Goal: Task Accomplishment & Management: Use online tool/utility

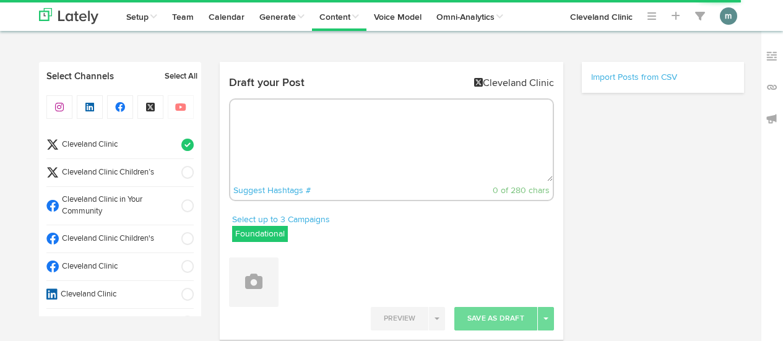
select select "35"
select select "PM"
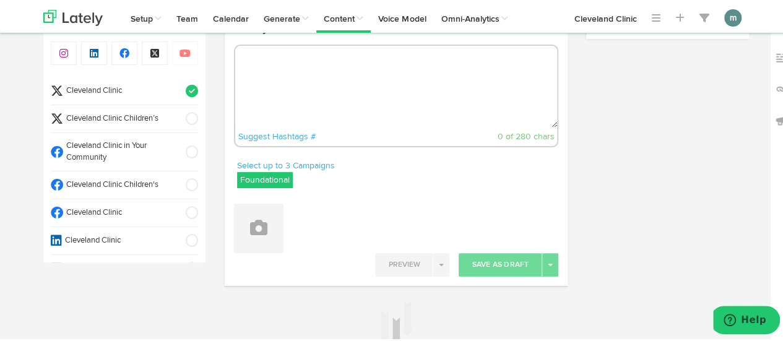
click at [290, 74] on textarea at bounding box center [396, 85] width 323 height 82
paste textarea "Is this method of taking a smaller dose (or a microdose) really safe? Find out …"
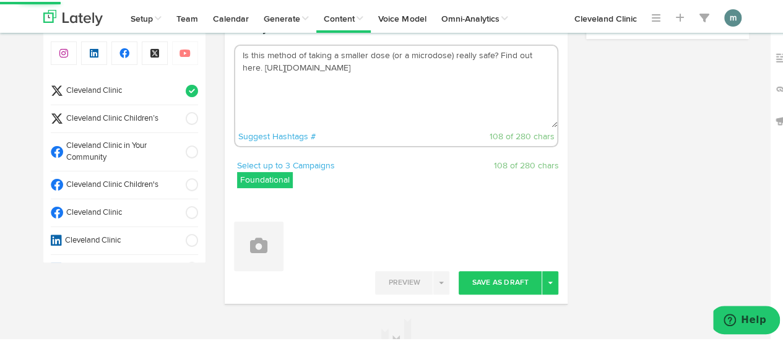
click at [494, 57] on textarea "Is this method of taking a smaller dose (or a microdose) really safe? Find out …" at bounding box center [396, 85] width 323 height 82
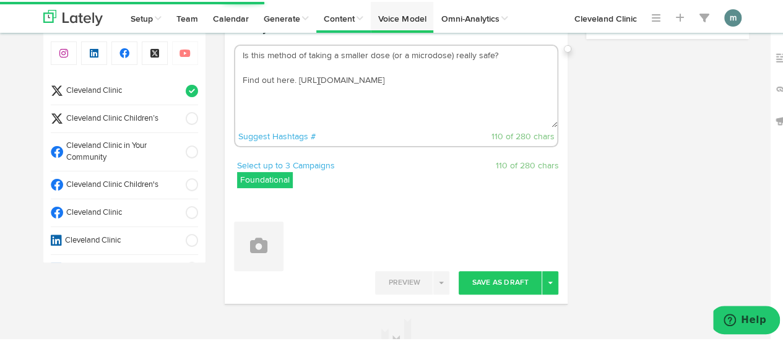
type textarea "Is this method of taking a smaller dose (or a microdose) really safe? Find out …"
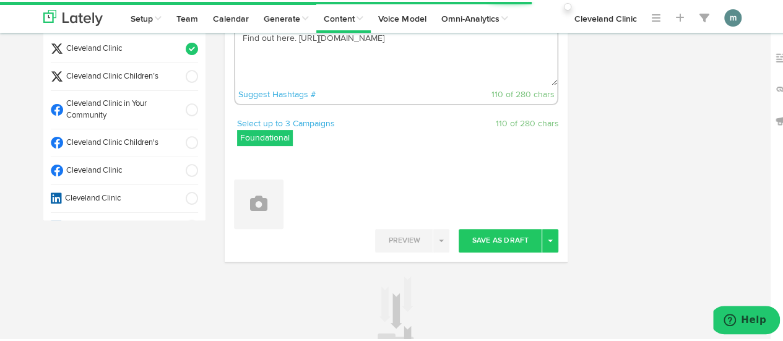
scroll to position [118, 0]
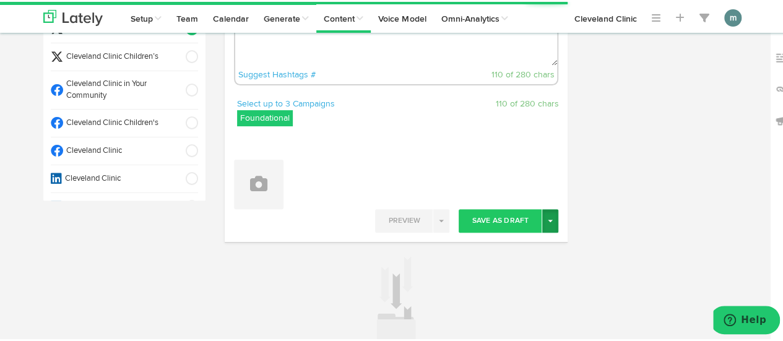
click at [551, 221] on button "Toggle Dropdown" at bounding box center [550, 219] width 16 height 24
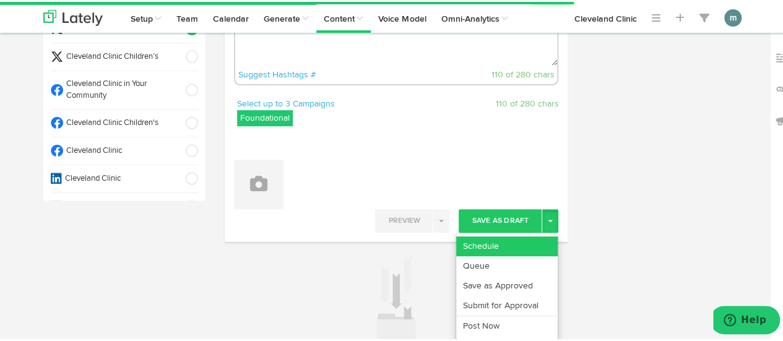
click at [508, 242] on link "Schedule" at bounding box center [507, 245] width 102 height 20
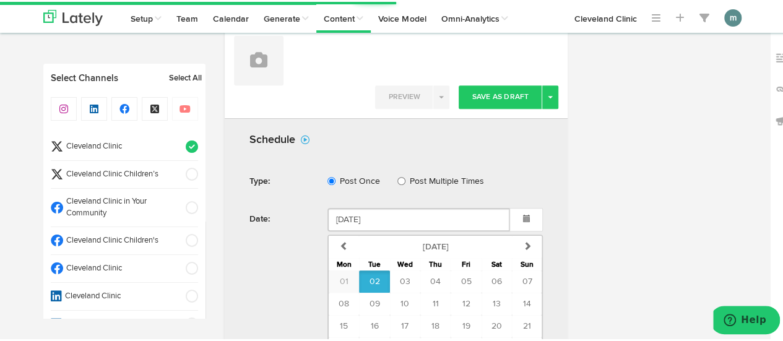
scroll to position [303, 0]
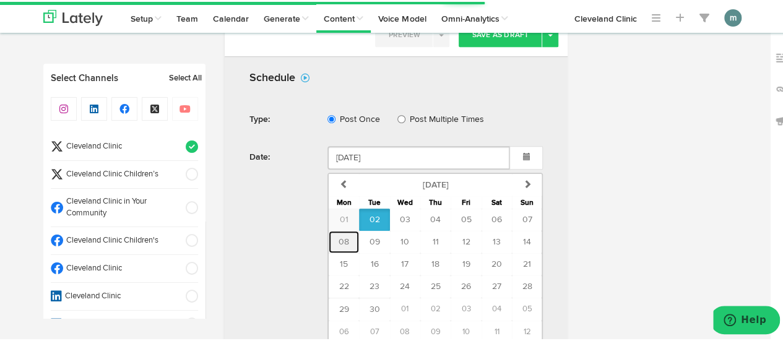
click at [341, 236] on span "08" at bounding box center [344, 240] width 11 height 9
type input "September 08 2025"
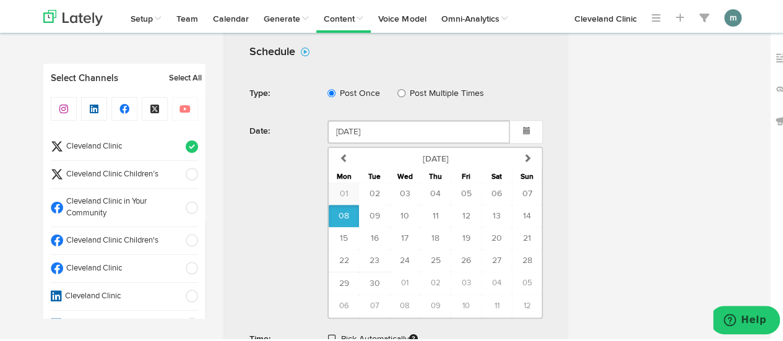
scroll to position [365, 0]
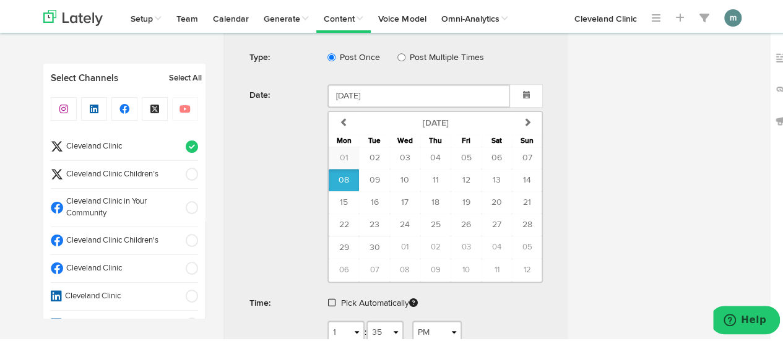
click at [328, 297] on span at bounding box center [331, 301] width 7 height 9
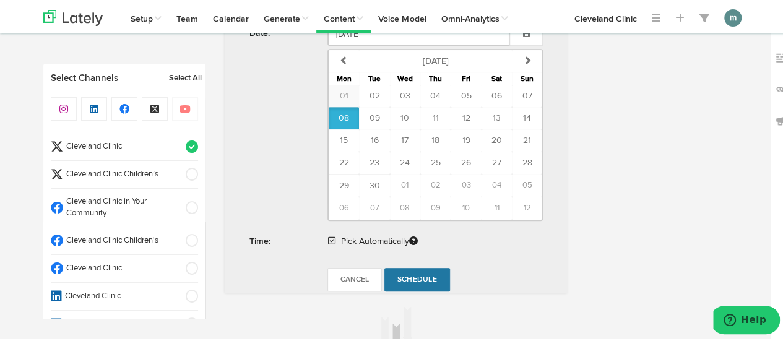
click at [414, 274] on span "Schedule" at bounding box center [418, 277] width 40 height 7
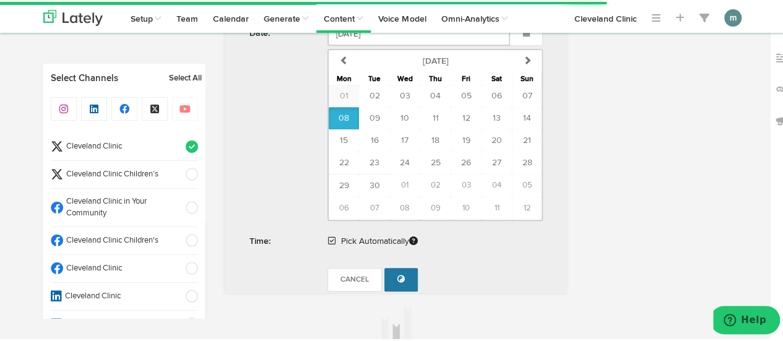
radio input "true"
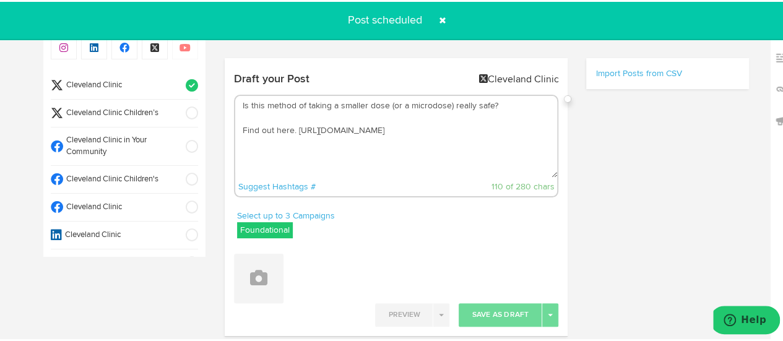
scroll to position [0, 0]
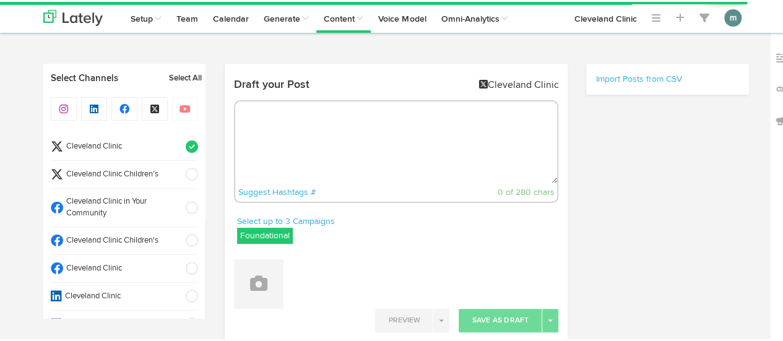
select select "36"
select select "PM"
click at [291, 127] on textarea at bounding box center [396, 141] width 323 height 82
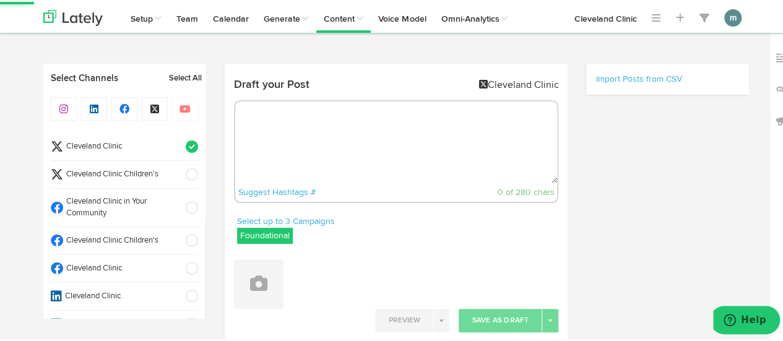
paste textarea "You know oregano as an herb commonly used in food. But while it can add a punch…"
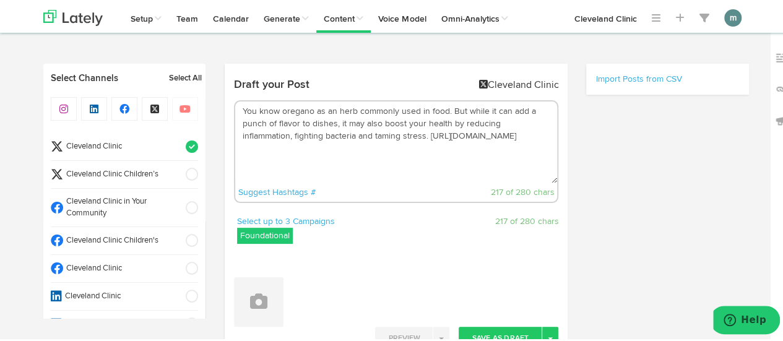
drag, startPoint x: 466, startPoint y: 110, endPoint x: 237, endPoint y: 113, distance: 229.2
click at [237, 113] on textarea "You know oregano as an herb commonly used in food. But while it can add a punch…" at bounding box center [396, 141] width 323 height 82
drag, startPoint x: 263, startPoint y: 112, endPoint x: 277, endPoint y: 111, distance: 14.3
click at [263, 112] on textarea "While it can add a punch of flavor to dishes, it may also boost your health by …" at bounding box center [396, 141] width 323 height 82
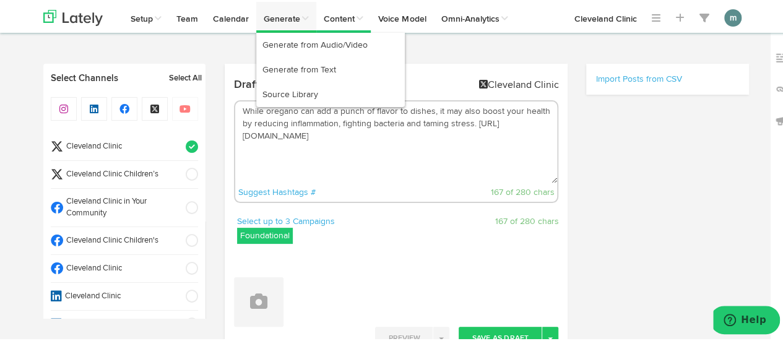
type textarea "While oregano can add a punch of flavor to dishes, it may also boost your healt…"
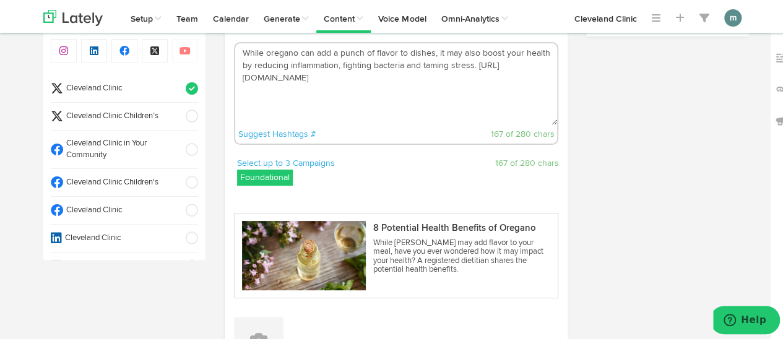
scroll to position [124, 0]
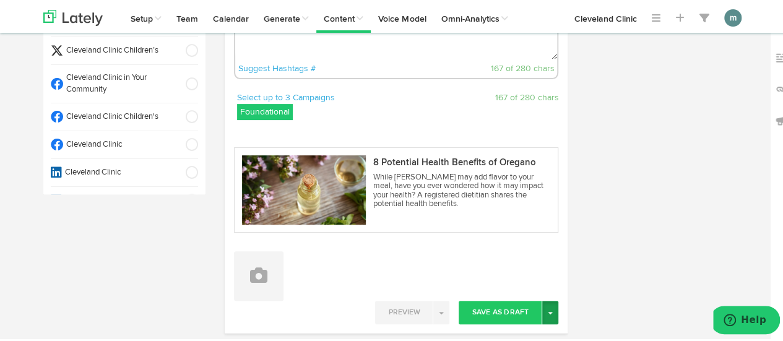
click at [546, 315] on button "Toggle Dropdown" at bounding box center [550, 311] width 16 height 24
click at [536, 330] on link "Schedule" at bounding box center [507, 336] width 102 height 20
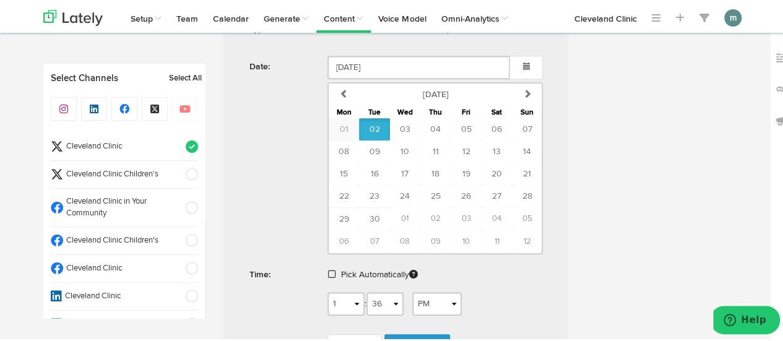
scroll to position [495, 0]
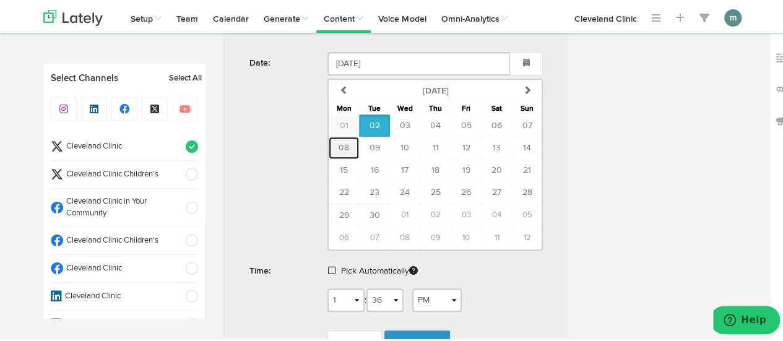
click at [339, 142] on span "08" at bounding box center [344, 146] width 11 height 9
type input "September 08 2025"
click at [328, 268] on span at bounding box center [331, 268] width 7 height 9
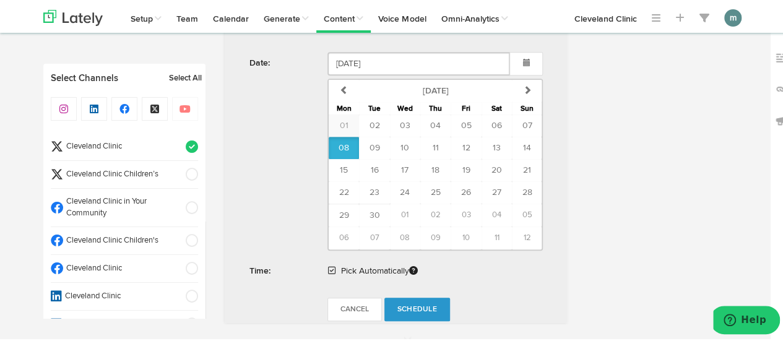
click at [412, 299] on link "Schedule" at bounding box center [418, 308] width 66 height 24
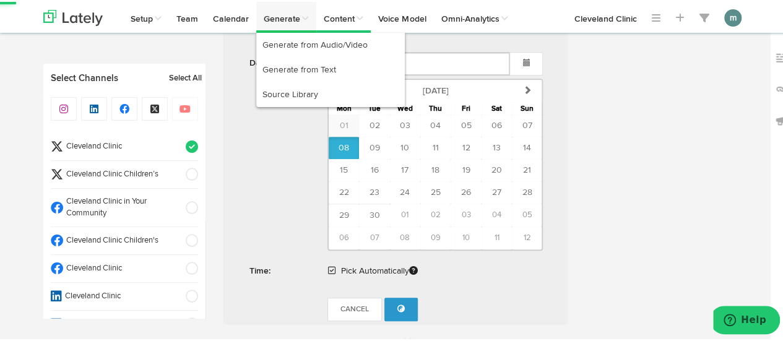
radio input "true"
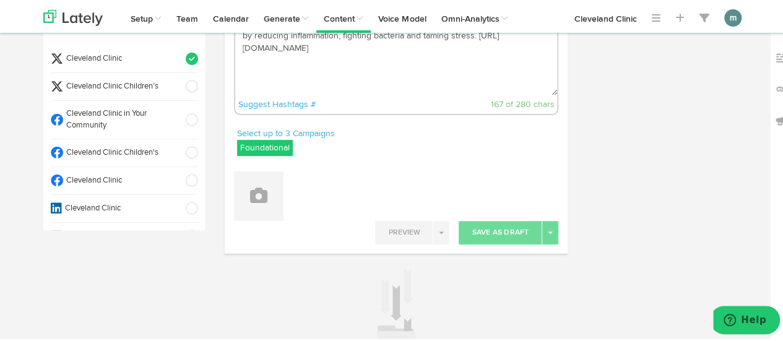
scroll to position [0, 0]
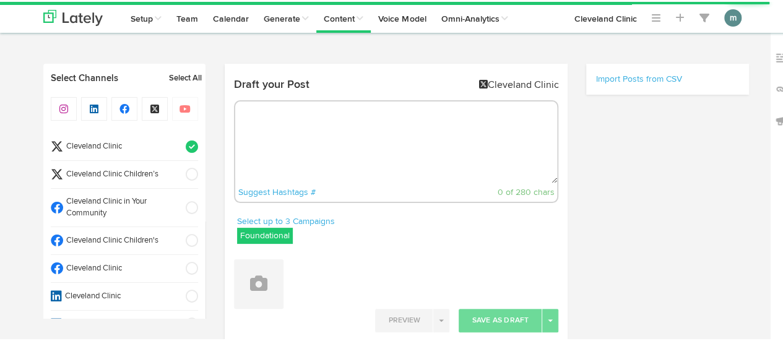
radio input "true"
select select "37"
select select "PM"
click at [332, 142] on textarea at bounding box center [396, 141] width 323 height 82
paste textarea "Using a sleep tracker may help you figure out just how much sleep you’re gettin…"
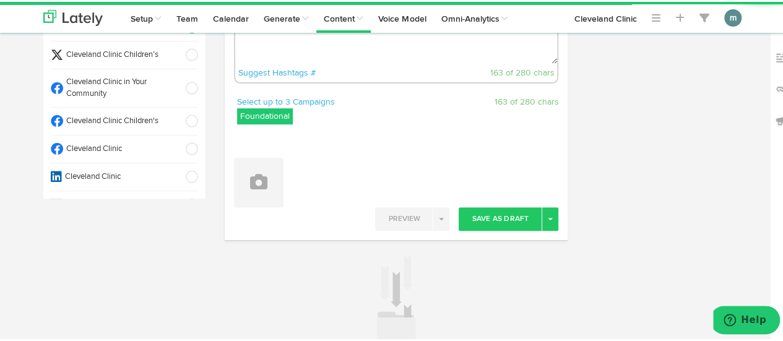
scroll to position [124, 0]
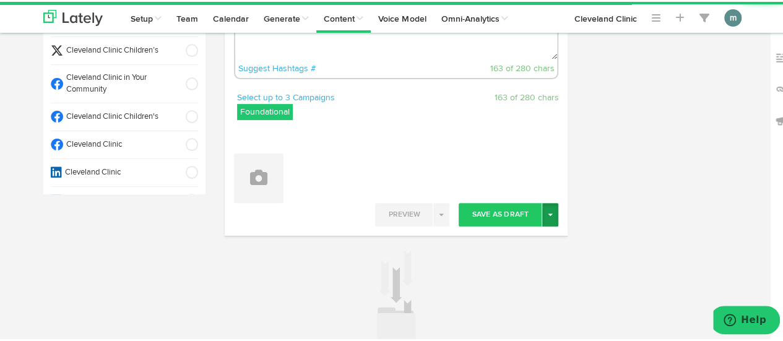
type textarea "Using a sleep tracker may help you figure out just how much sleep you’re gettin…"
click at [546, 215] on button "Toggle Dropdown" at bounding box center [550, 213] width 16 height 24
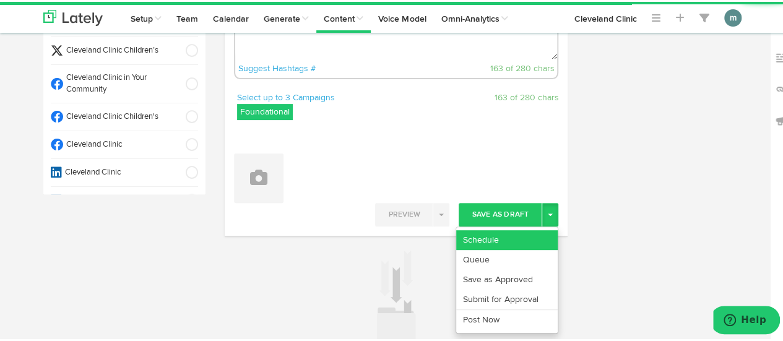
click at [539, 231] on link "Schedule" at bounding box center [507, 239] width 102 height 20
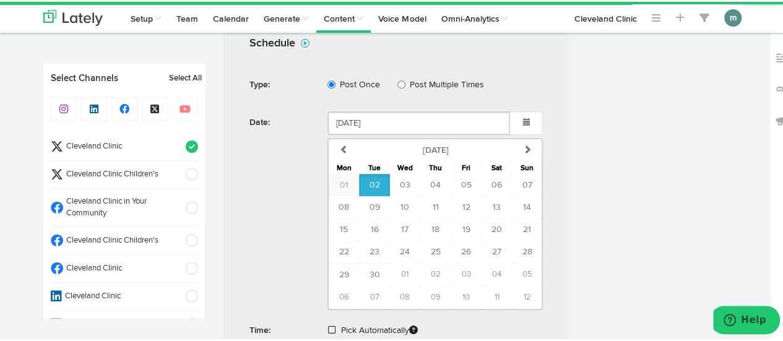
scroll to position [400, 0]
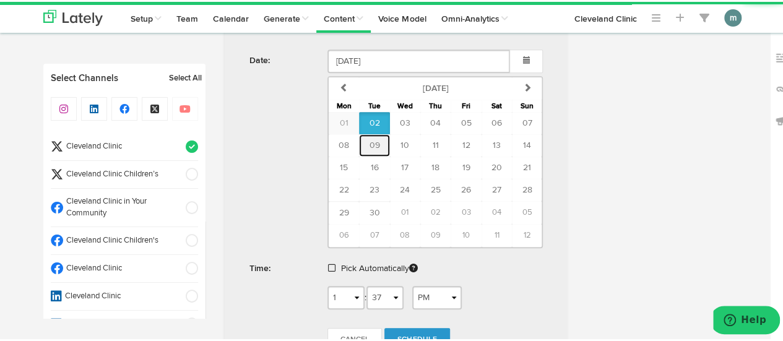
click at [374, 140] on span "09" at bounding box center [374, 143] width 11 height 9
type input "September 09 2025"
click at [331, 264] on link at bounding box center [333, 267] width 10 height 9
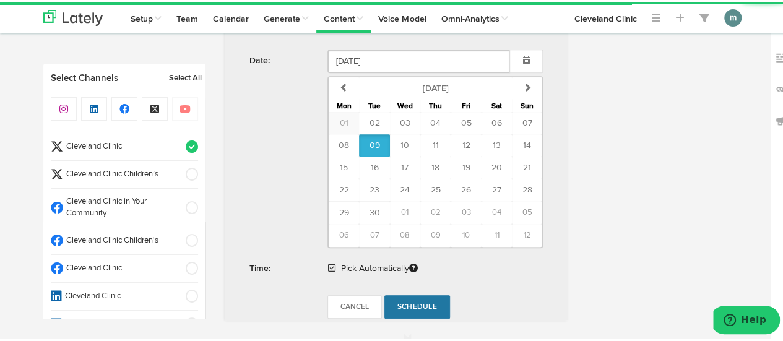
click at [415, 304] on span "Schedule" at bounding box center [418, 305] width 40 height 7
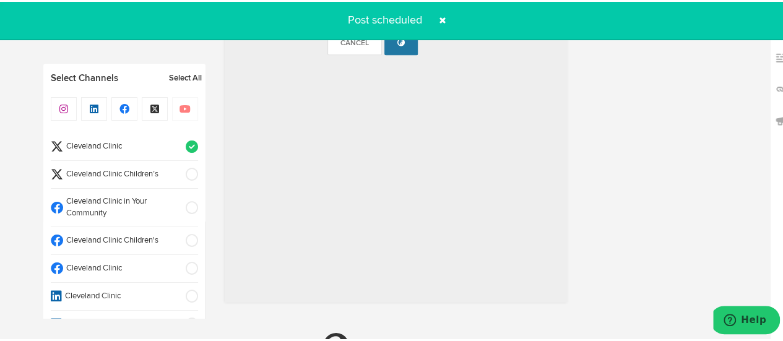
radio input "true"
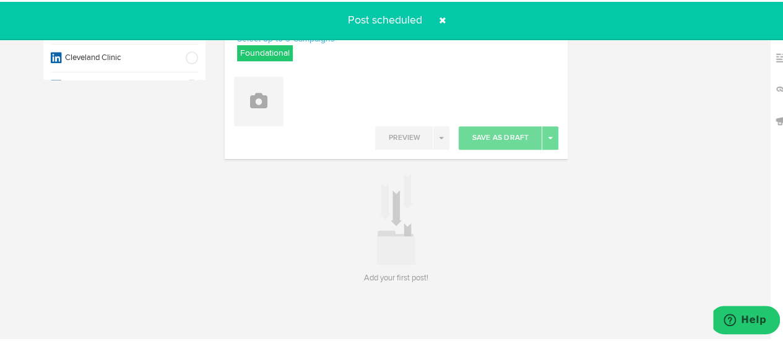
scroll to position [0, 0]
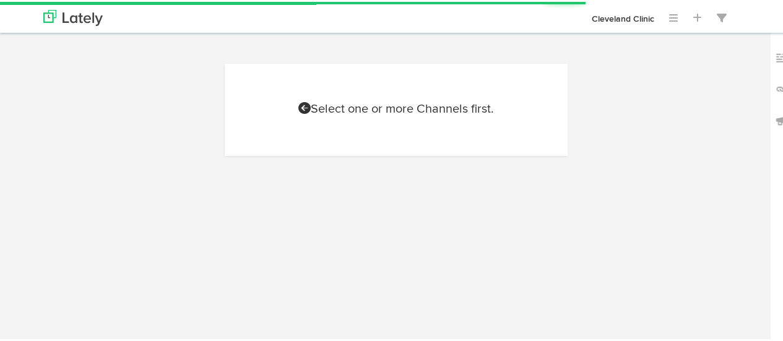
scroll to position [55, 0]
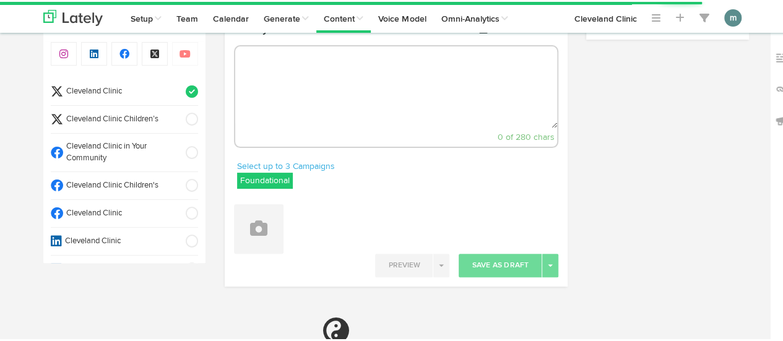
select select "37"
select select "PM"
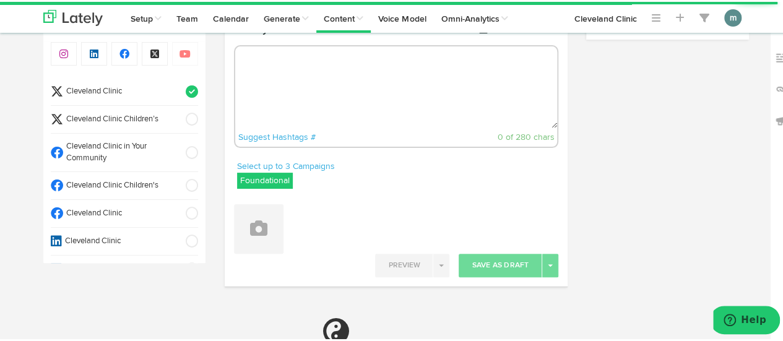
click at [300, 76] on textarea at bounding box center [396, 86] width 323 height 82
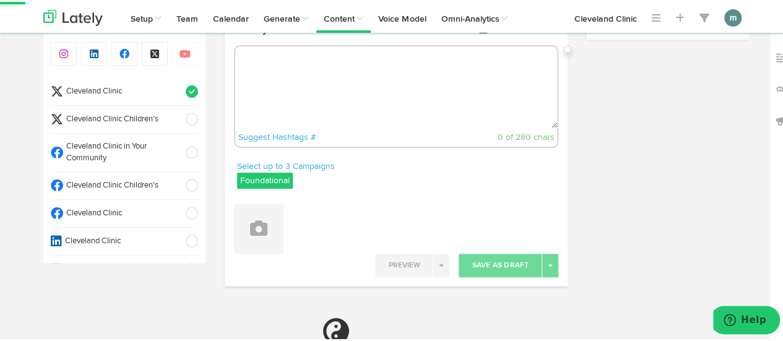
paste textarea "There’s no set timeline for when you’ll start seeing results. It’s an individua…"
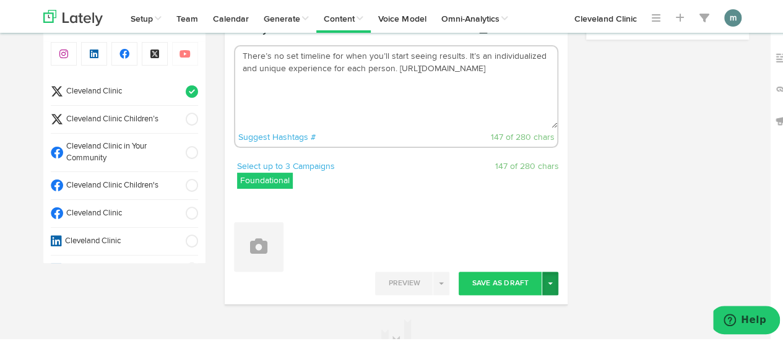
type textarea "There’s no set timeline for when you’ll start seeing results. It’s an individua…"
click at [549, 281] on button "Toggle Dropdown" at bounding box center [550, 282] width 16 height 24
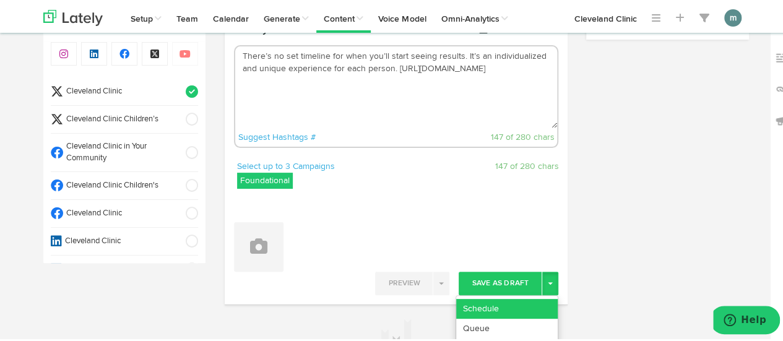
click at [539, 301] on link "Schedule" at bounding box center [507, 307] width 102 height 20
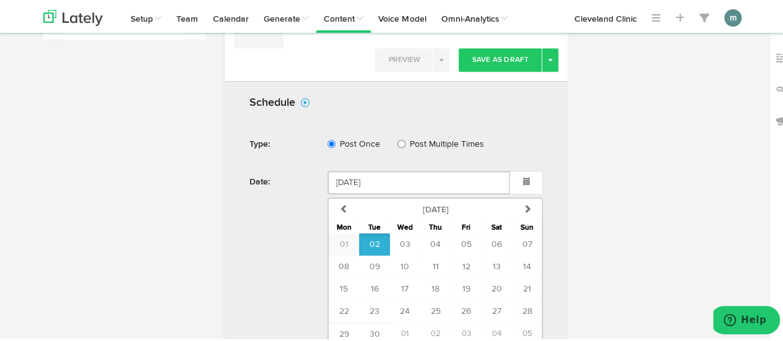
scroll to position [356, 0]
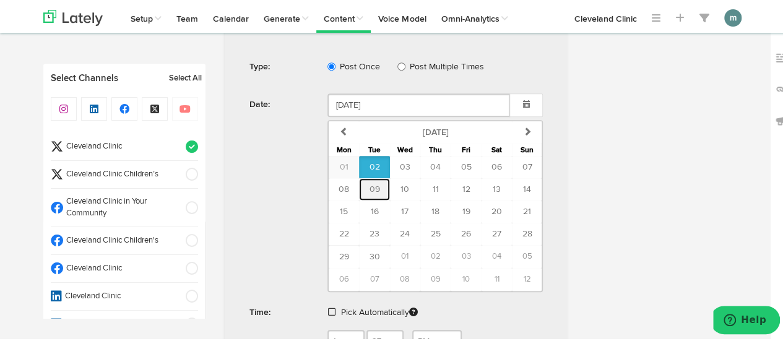
click at [376, 186] on button "09" at bounding box center [374, 187] width 30 height 22
type input "[DATE]"
click at [329, 307] on span at bounding box center [331, 310] width 7 height 9
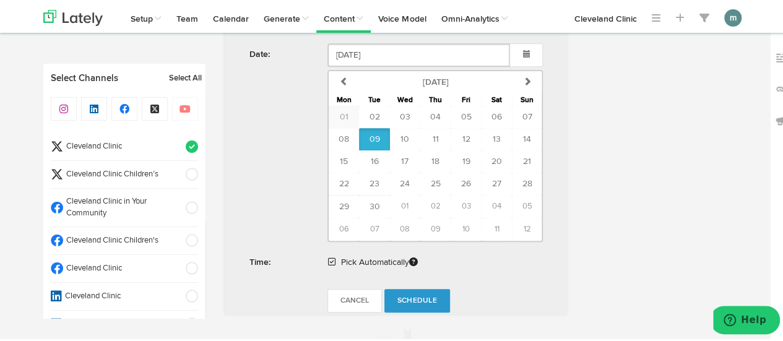
scroll to position [418, 0]
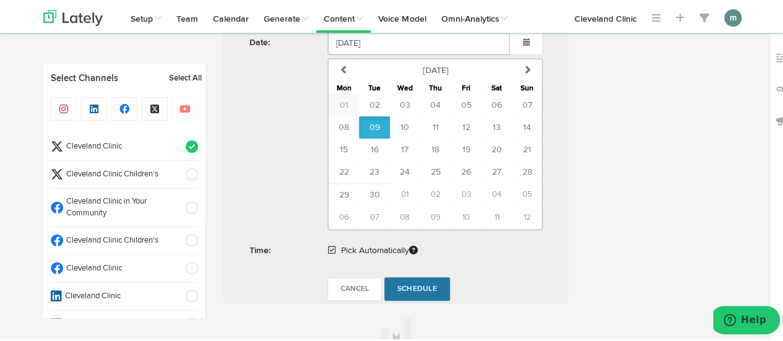
click at [420, 288] on span "Schedule" at bounding box center [418, 287] width 40 height 7
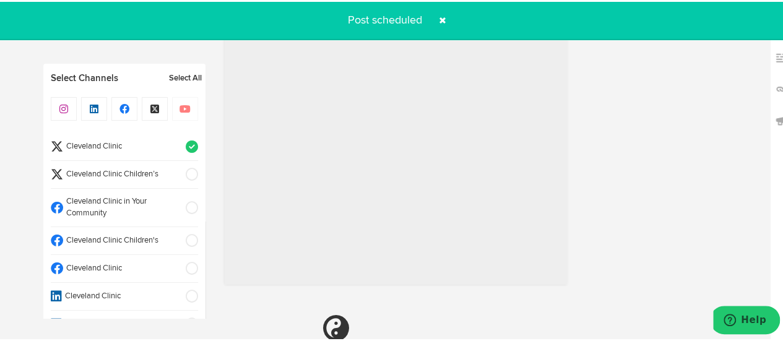
radio input "true"
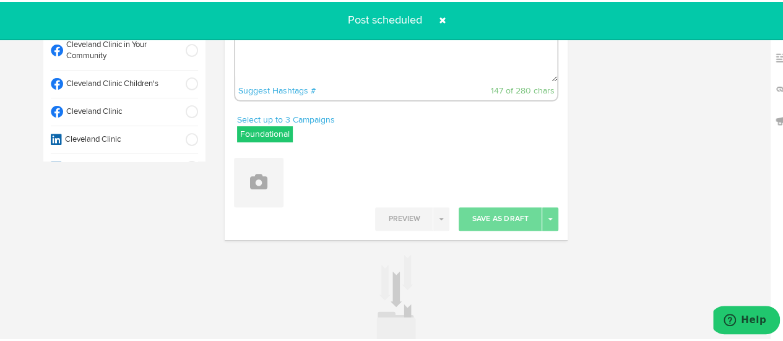
scroll to position [0, 0]
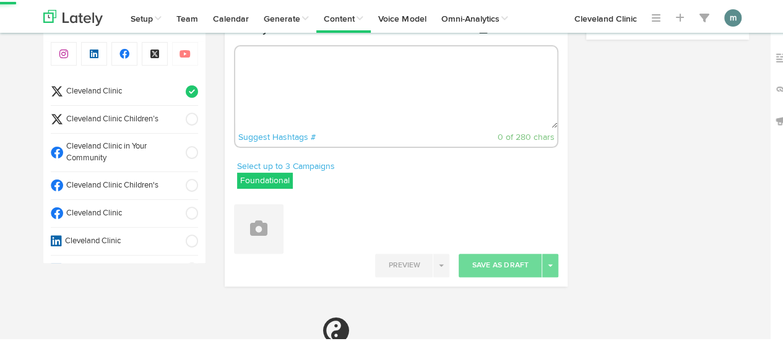
select select "38"
select select "PM"
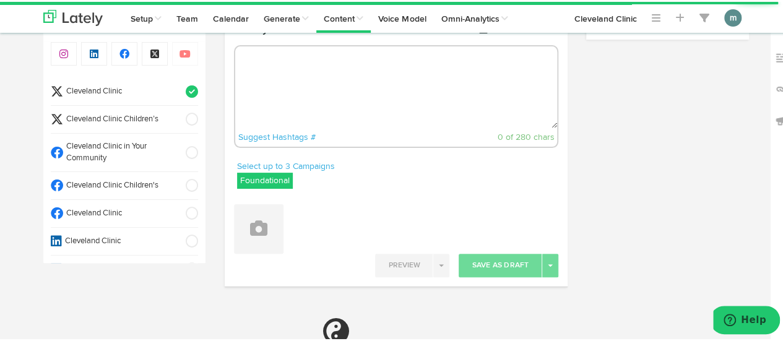
click at [274, 80] on textarea at bounding box center [396, 86] width 323 height 82
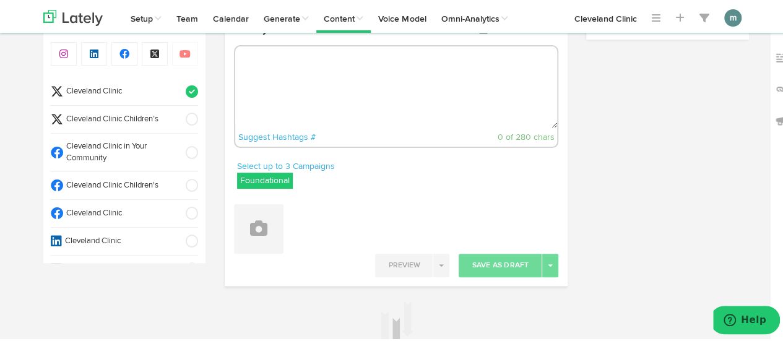
paste textarea "Small intestinal bacterial overgrowth (SIBO) happens when there’s a disruption …"
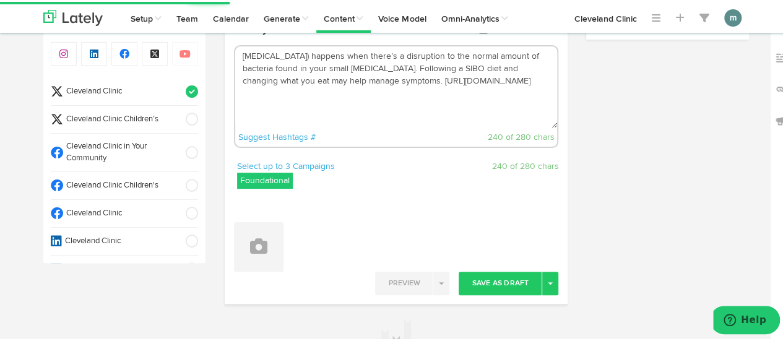
click at [464, 69] on textarea "Small intestinal bacterial overgrowth (SIBO) happens when there’s a disruption …" at bounding box center [396, 86] width 323 height 82
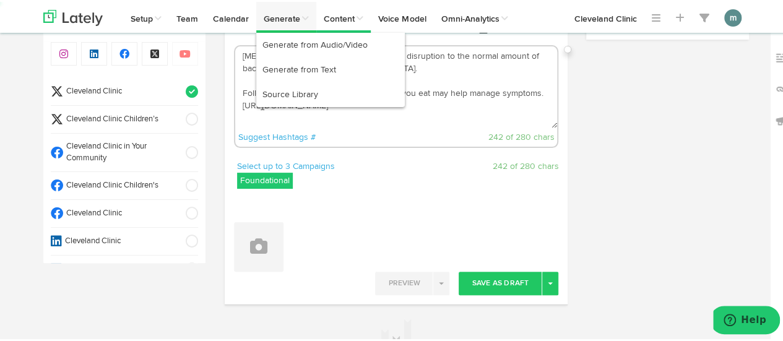
type textarea "Small intestinal bacterial overgrowth (SIBO) happens when there’s a disruption …"
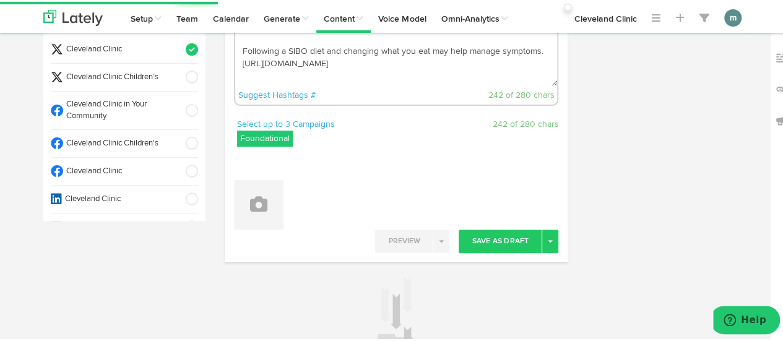
scroll to position [117, 0]
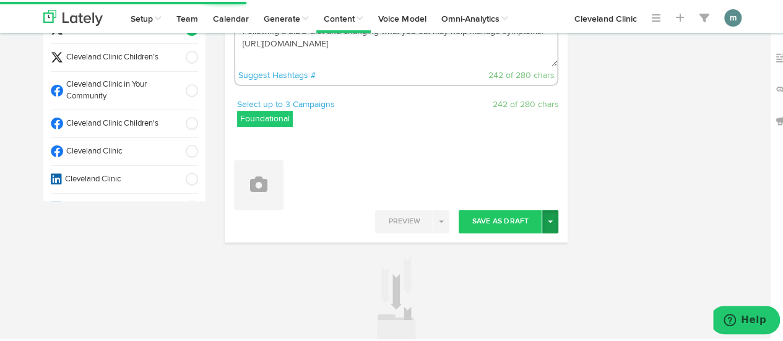
click at [544, 221] on button "Toggle Dropdown" at bounding box center [550, 220] width 16 height 24
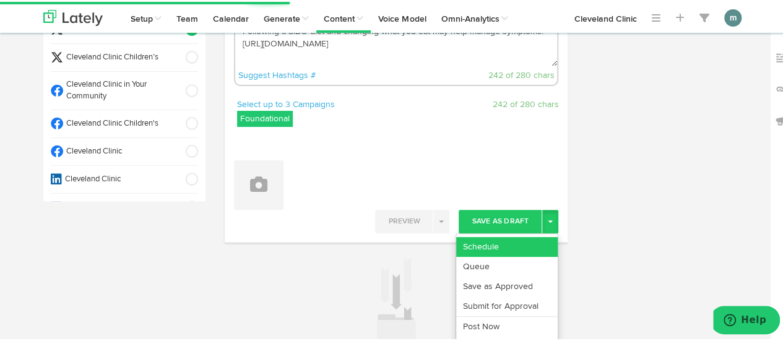
click at [531, 241] on link "Schedule" at bounding box center [507, 245] width 102 height 20
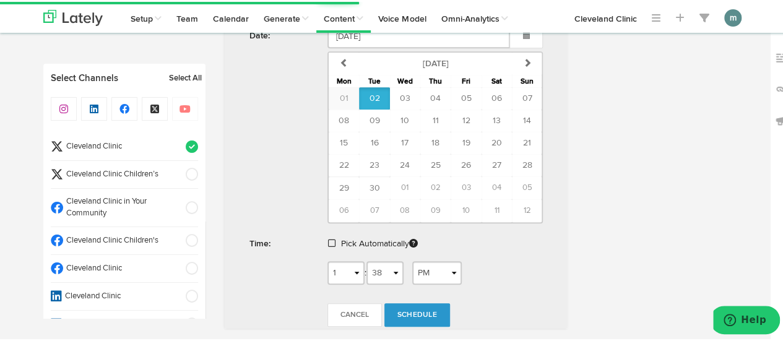
scroll to position [427, 0]
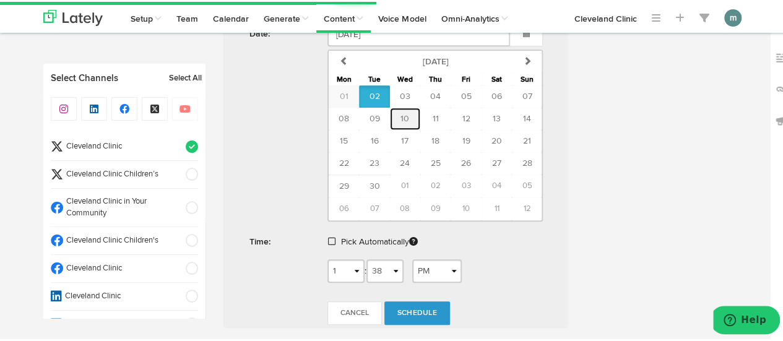
click at [402, 117] on span "10" at bounding box center [405, 117] width 9 height 9
type input "September 10 2025"
click at [328, 235] on span at bounding box center [331, 239] width 7 height 9
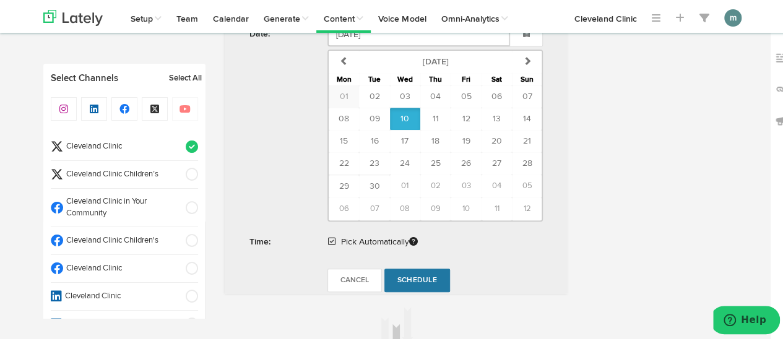
click at [423, 275] on span "Schedule" at bounding box center [418, 278] width 40 height 7
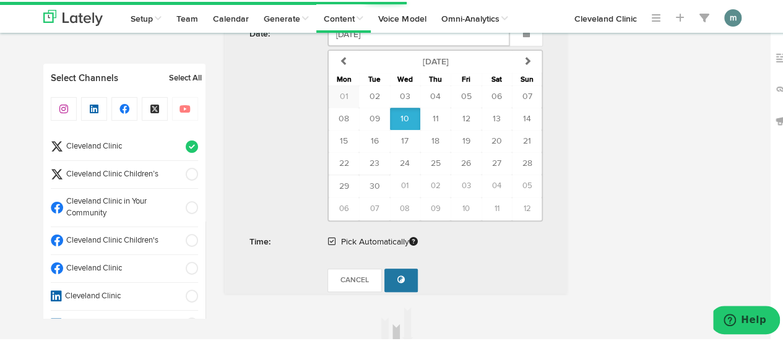
radio input "true"
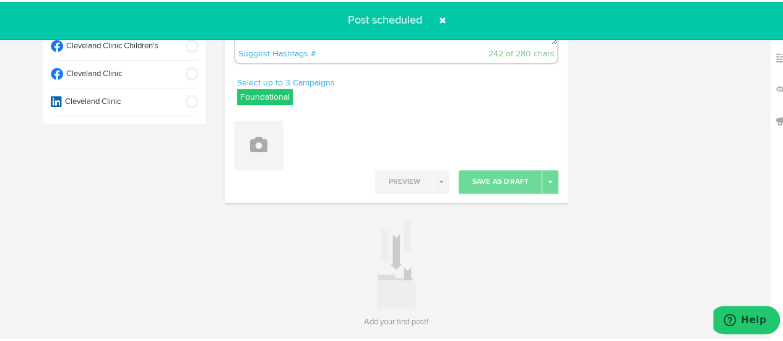
scroll to position [0, 0]
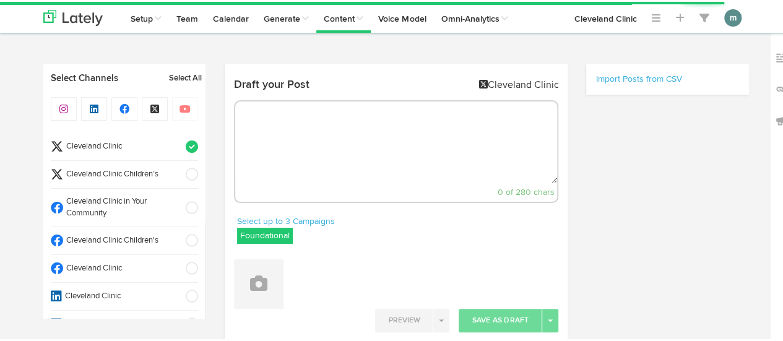
scroll to position [56, 0]
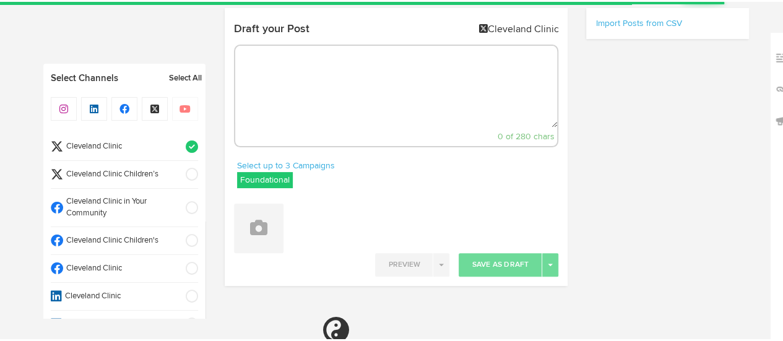
select select "39"
select select "PM"
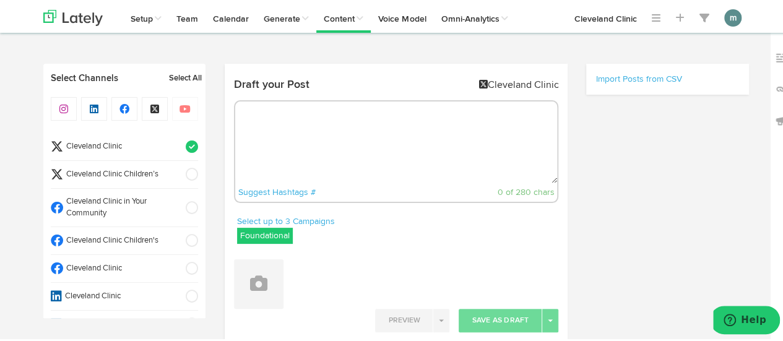
scroll to position [0, 0]
click at [306, 153] on textarea at bounding box center [396, 141] width 323 height 82
paste textarea "CAH can cause infertility for some people, but that doesn’t mean that you can’t…"
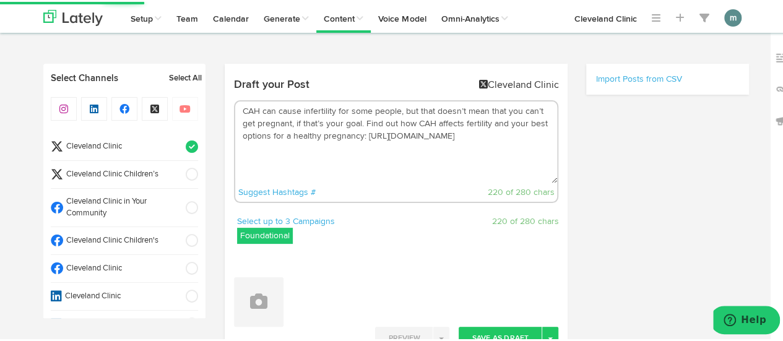
click at [360, 122] on textarea "CAH can cause infertility for some people, but that doesn’t mean that you can’t…" at bounding box center [396, 141] width 323 height 82
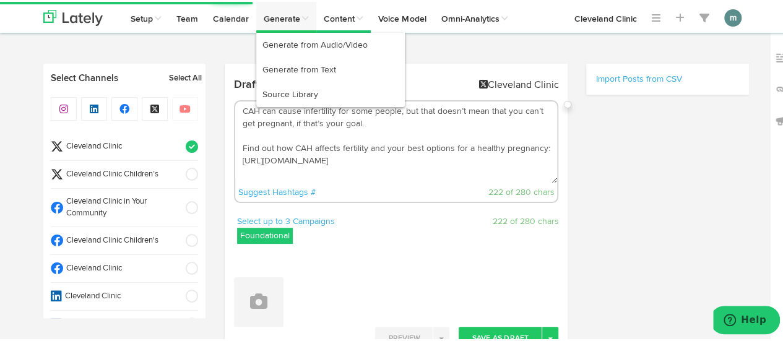
type textarea "CAH can cause infertility for some people, but that doesn’t mean that you can’t…"
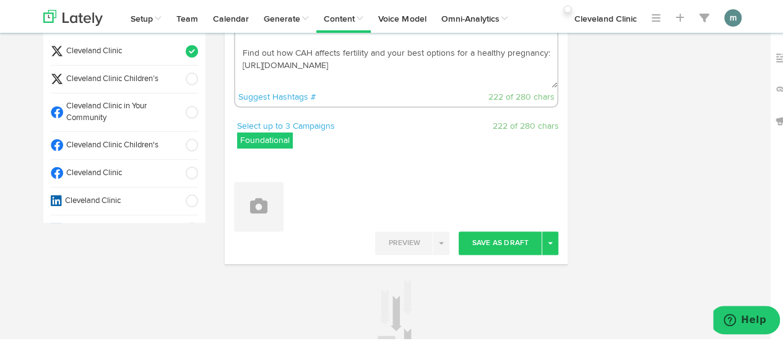
scroll to position [186, 0]
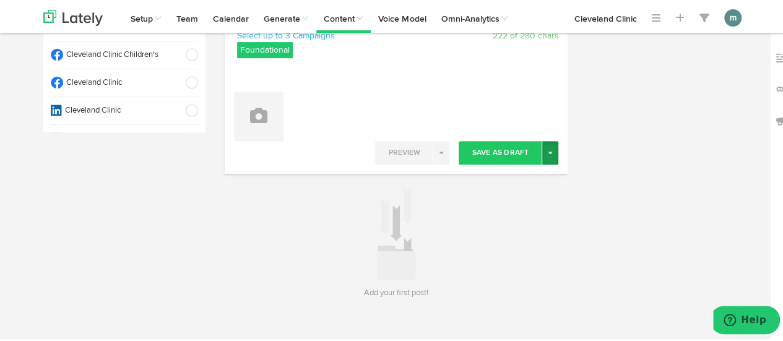
click at [552, 154] on button "Toggle Dropdown" at bounding box center [550, 151] width 16 height 24
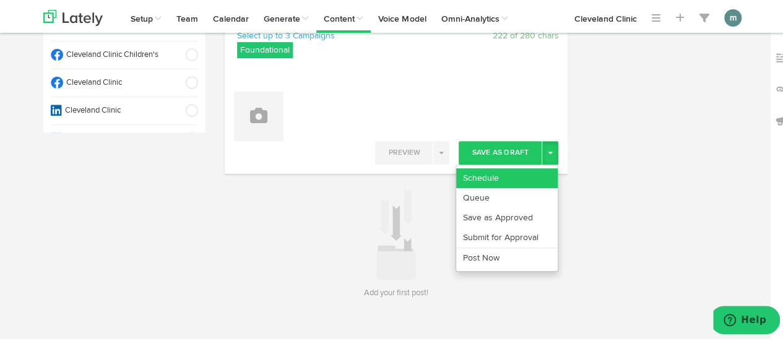
click at [530, 176] on link "Schedule" at bounding box center [507, 177] width 102 height 20
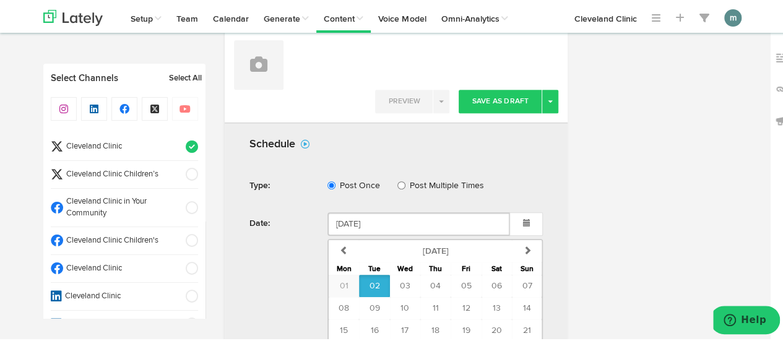
scroll to position [357, 0]
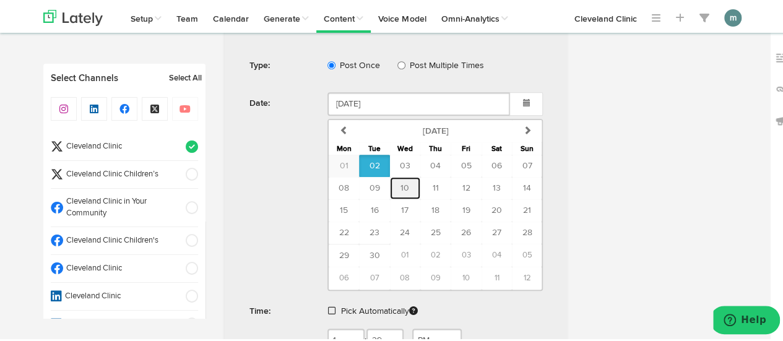
click at [401, 185] on span "10" at bounding box center [405, 186] width 9 height 9
type input "[DATE]"
click at [328, 305] on span at bounding box center [331, 309] width 7 height 9
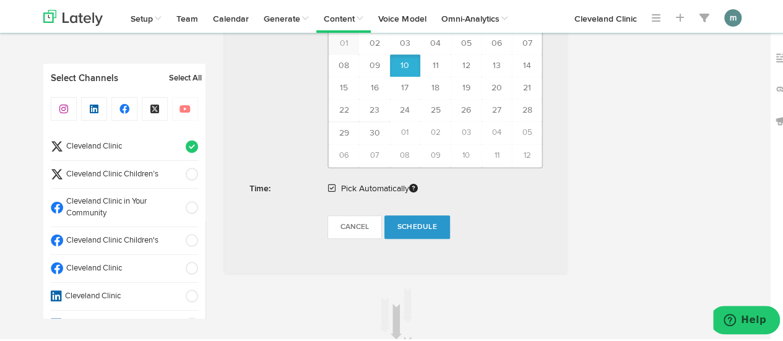
scroll to position [481, 0]
click at [419, 222] on span "Schedule" at bounding box center [418, 223] width 40 height 7
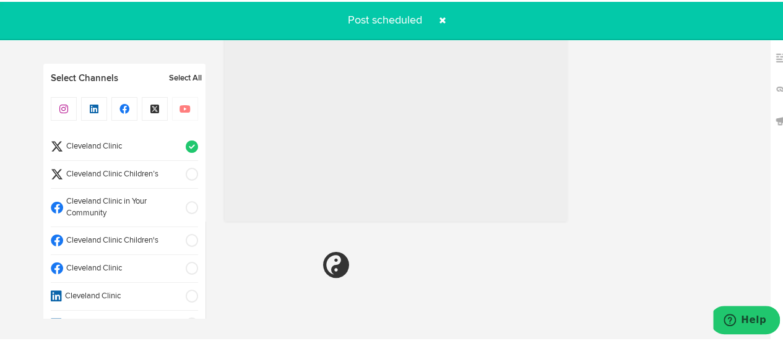
radio input "true"
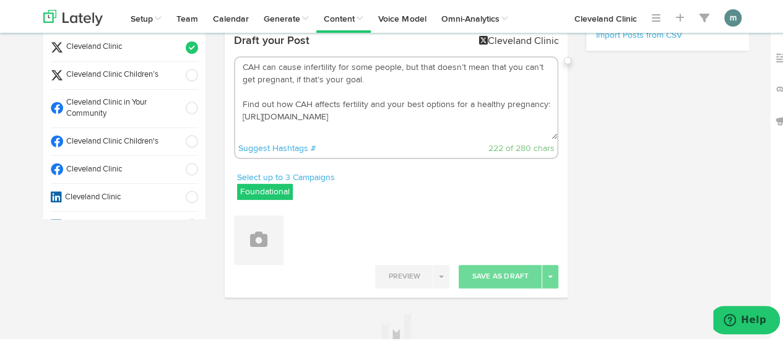
scroll to position [0, 0]
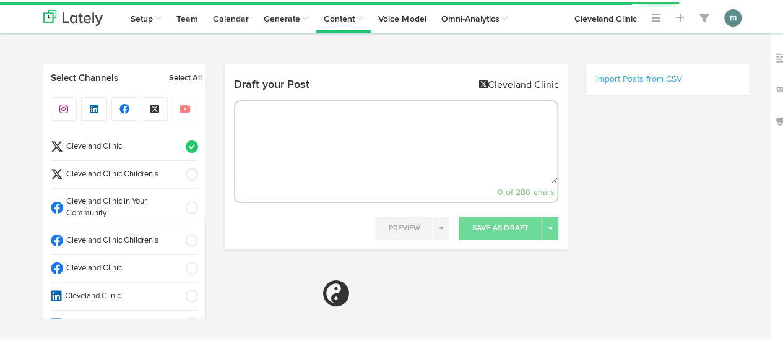
select select "40"
select select "PM"
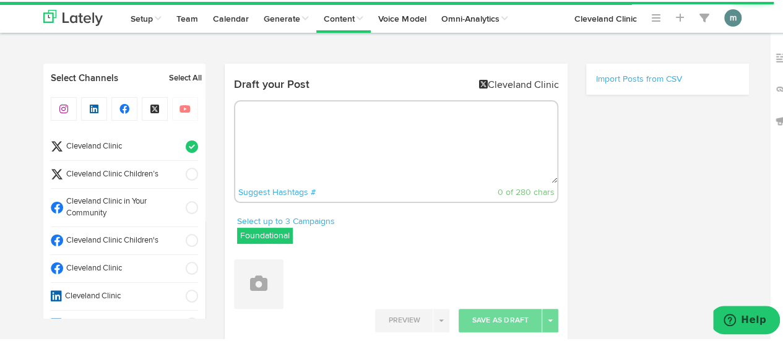
click at [342, 142] on textarea at bounding box center [396, 141] width 323 height 82
paste textarea "If you’ve never had braces as a child to correct crooked teeth or other dental …"
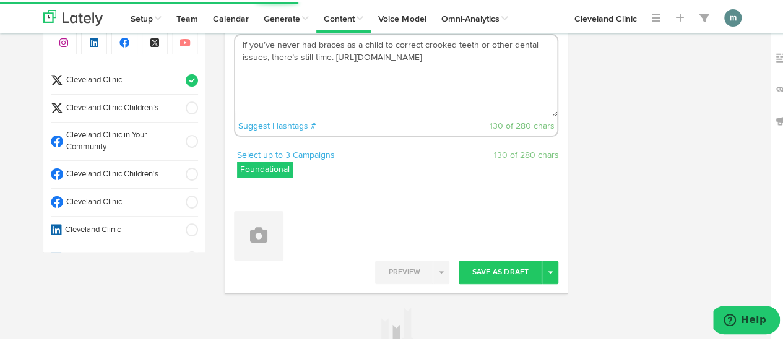
scroll to position [186, 0]
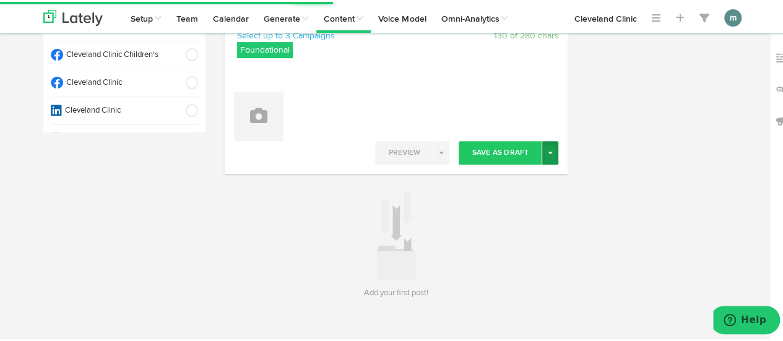
type textarea "If you’ve never had braces as a child to correct crooked teeth or other dental …"
click at [542, 155] on button "Toggle Dropdown" at bounding box center [550, 151] width 16 height 24
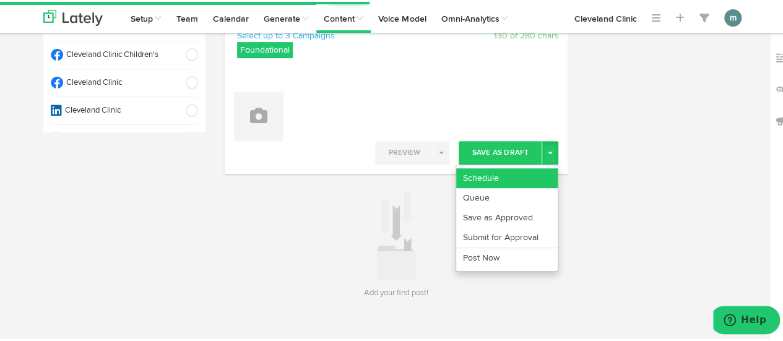
click at [522, 179] on link "Schedule" at bounding box center [507, 177] width 102 height 20
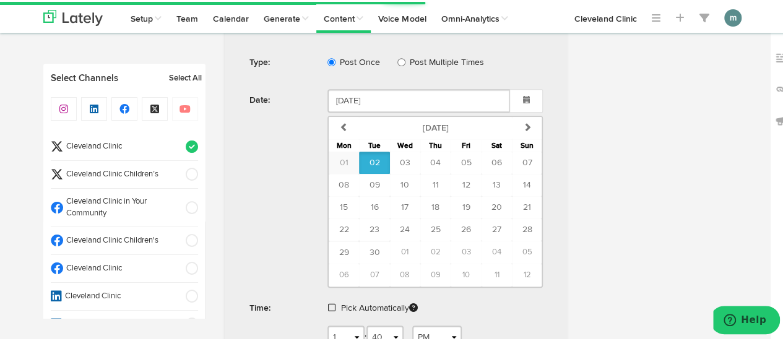
scroll to position [372, 0]
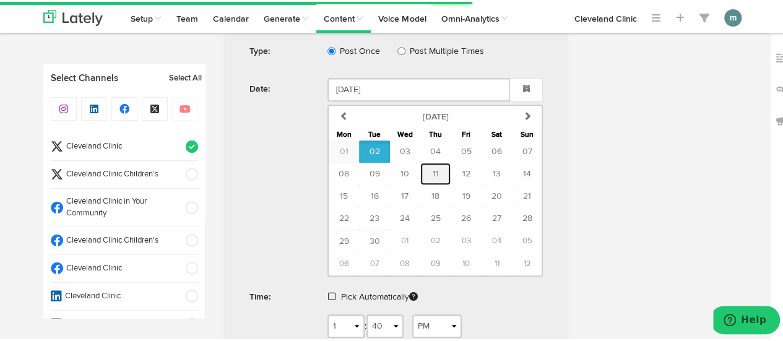
click at [426, 168] on button "11" at bounding box center [435, 172] width 30 height 22
type input "September 11 2025"
click at [328, 292] on span at bounding box center [331, 294] width 7 height 9
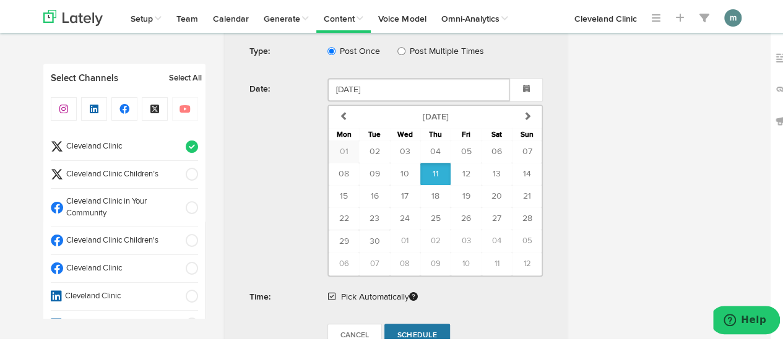
click at [405, 330] on span "Schedule" at bounding box center [418, 333] width 40 height 7
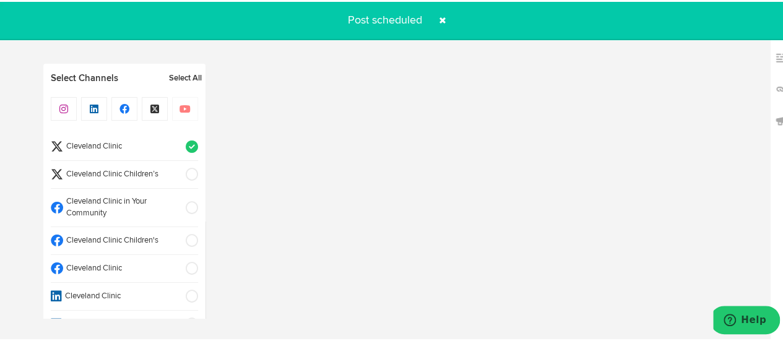
radio input "true"
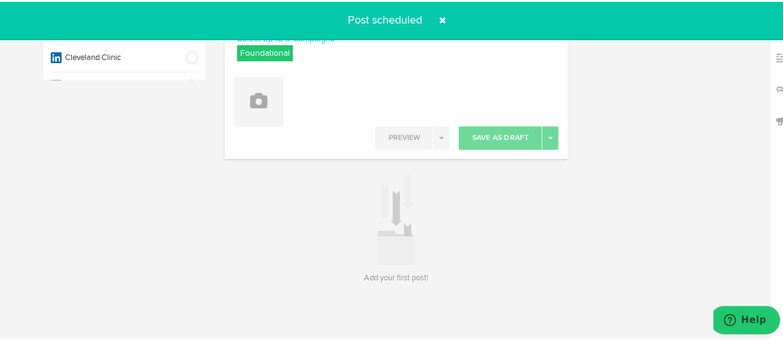
scroll to position [0, 0]
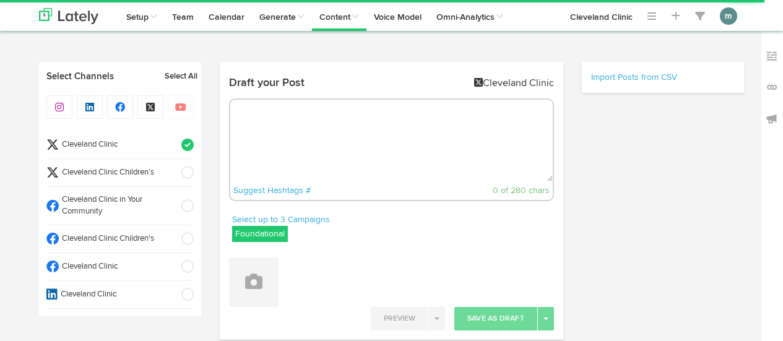
select select "59"
select select "PM"
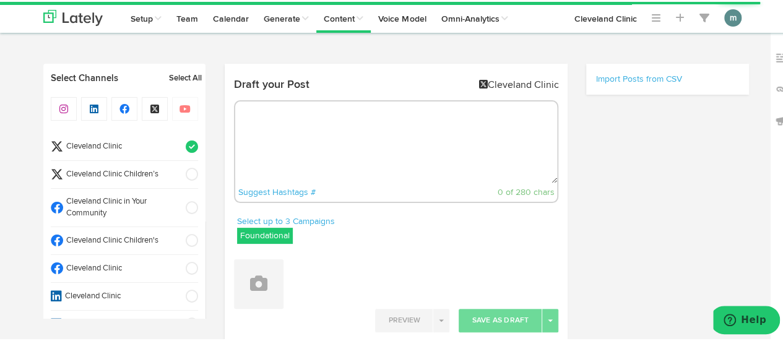
click at [331, 120] on textarea at bounding box center [396, 141] width 323 height 82
paste textarea "A single food can’t prevent or cure a disease, but macadamia nuts have nutrient…"
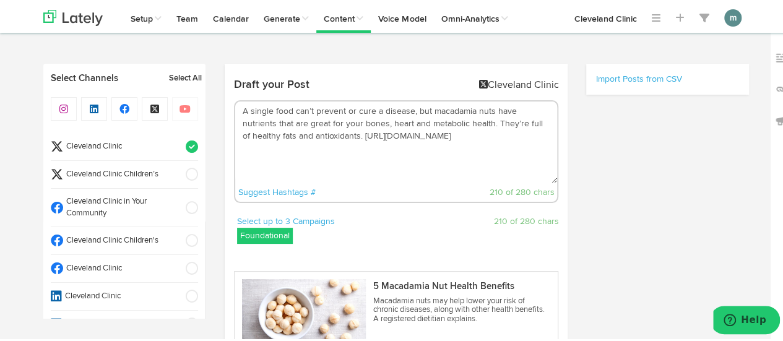
drag, startPoint x: 432, startPoint y: 110, endPoint x: 237, endPoint y: 109, distance: 195.7
click at [237, 109] on textarea "A single food can’t prevent or cure a disease, but macadamia nuts have nutrient…" at bounding box center [396, 141] width 323 height 82
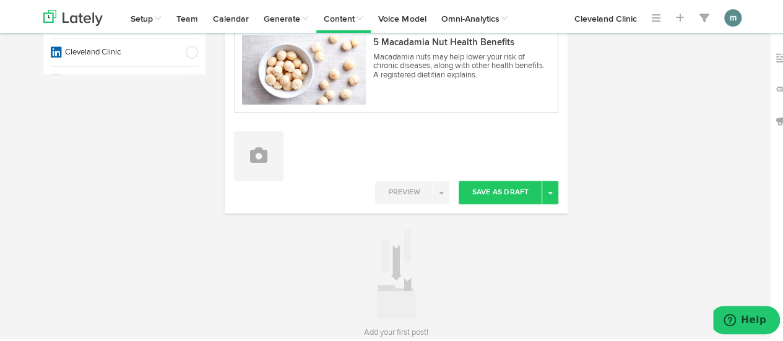
scroll to position [248, 0]
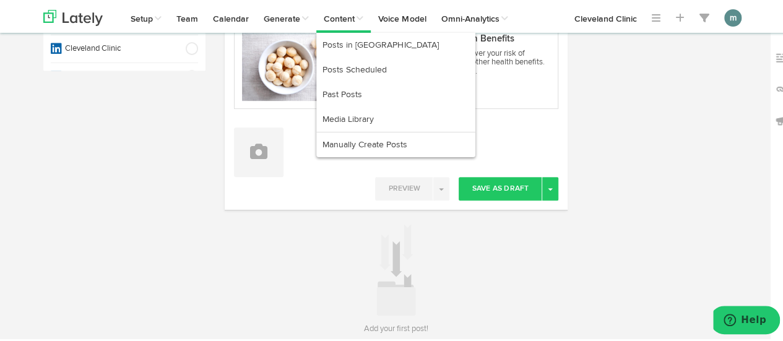
type textarea "Macadamia nuts have nutrients that are great for your bones, heart and metaboli…"
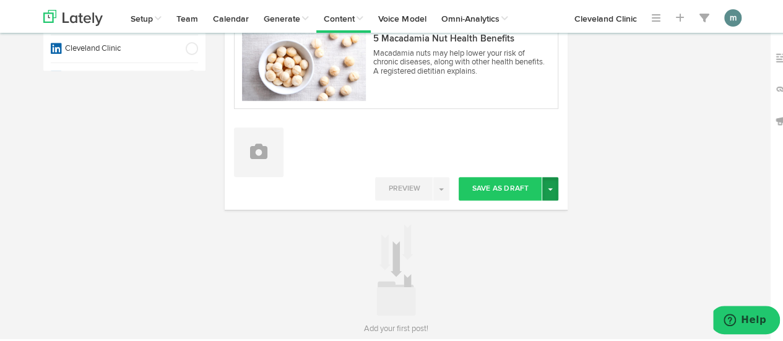
click at [548, 192] on button "Toggle Dropdown" at bounding box center [550, 187] width 16 height 24
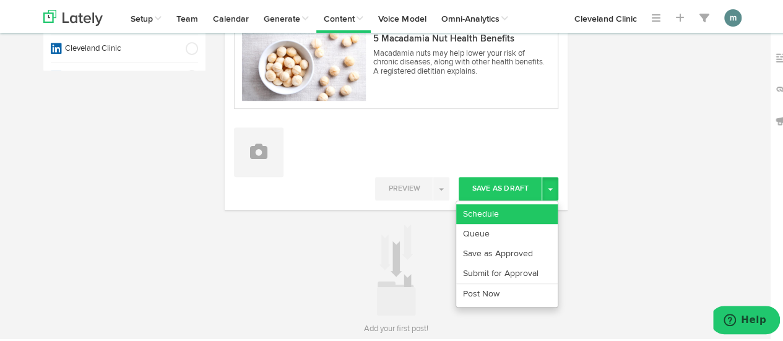
click at [534, 208] on link "Schedule" at bounding box center [507, 213] width 102 height 20
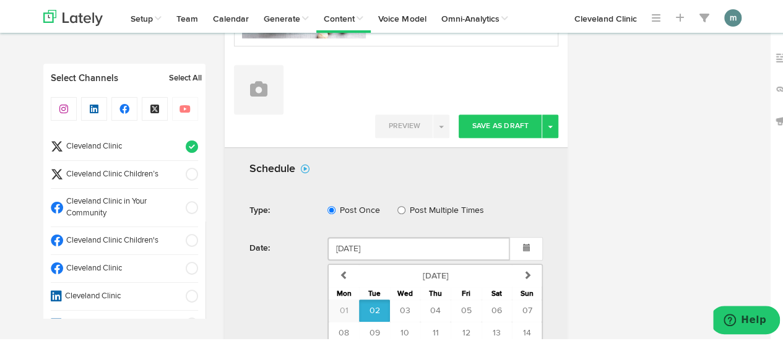
scroll to position [434, 0]
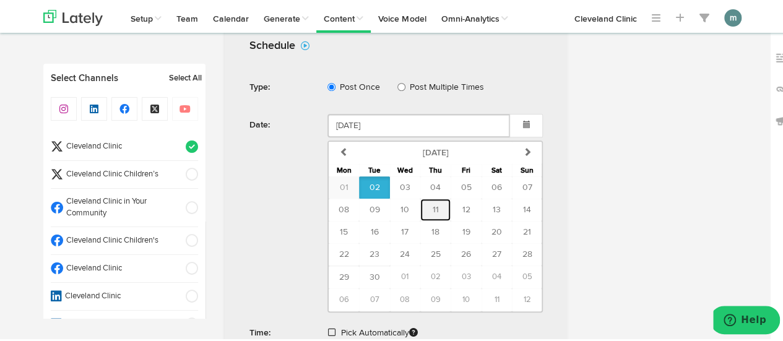
click at [433, 207] on span "11" at bounding box center [436, 208] width 6 height 9
type input "September 11 2025"
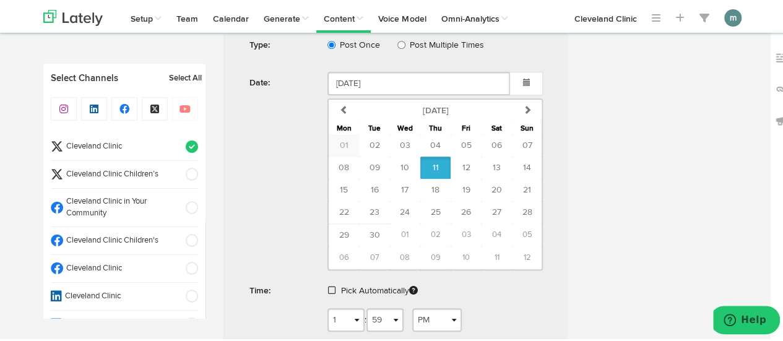
scroll to position [495, 0]
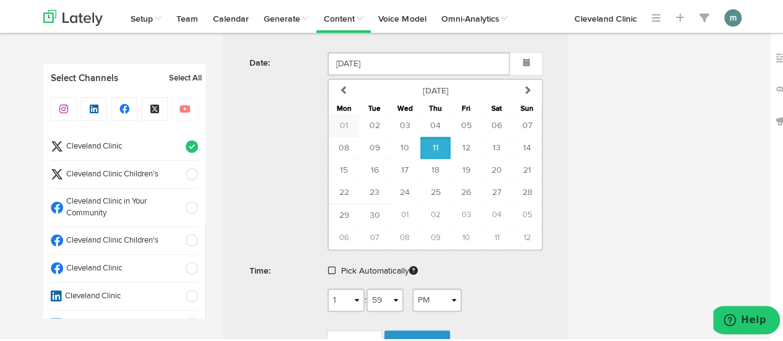
click at [329, 266] on span at bounding box center [331, 268] width 7 height 9
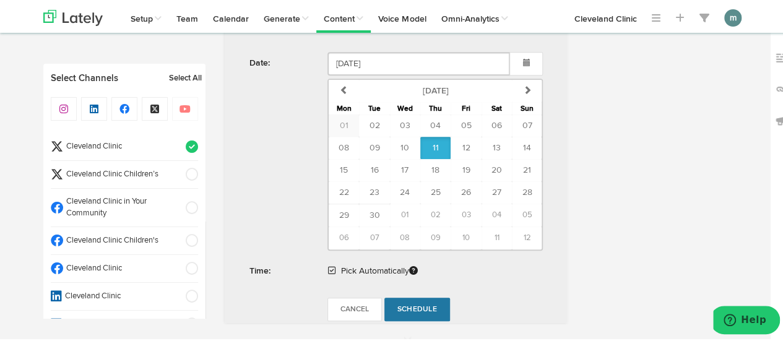
click at [406, 308] on span "Schedule" at bounding box center [418, 307] width 40 height 7
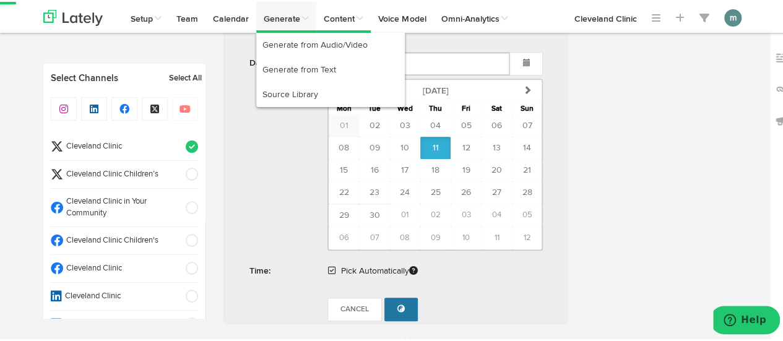
radio input "true"
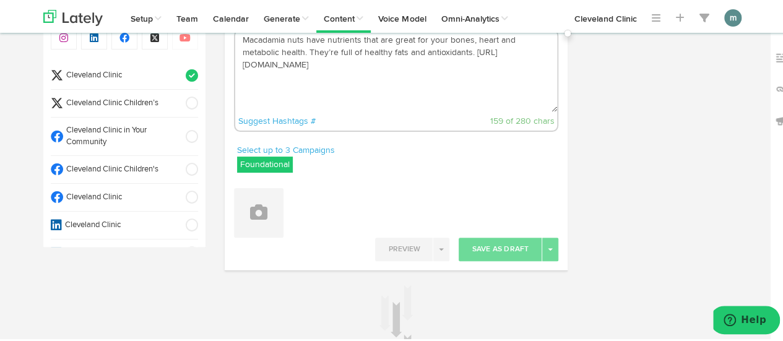
scroll to position [0, 0]
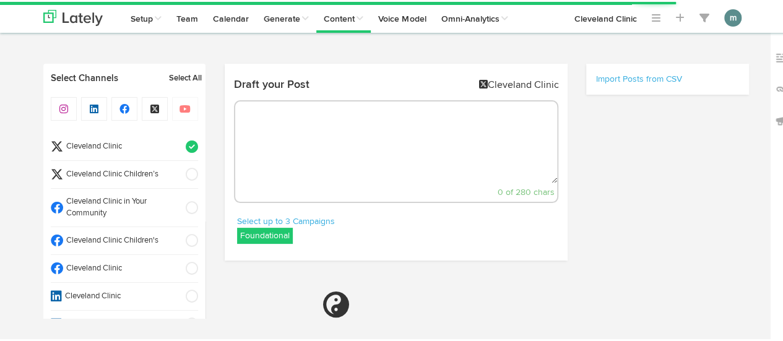
select select "2"
select select "PM"
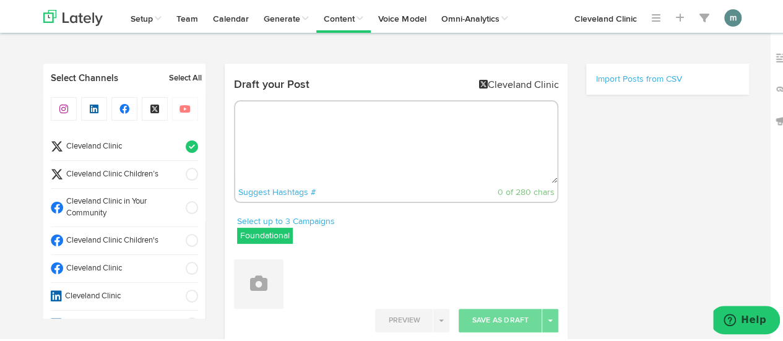
click at [102, 143] on span "Cleveland Clinic" at bounding box center [120, 145] width 115 height 12
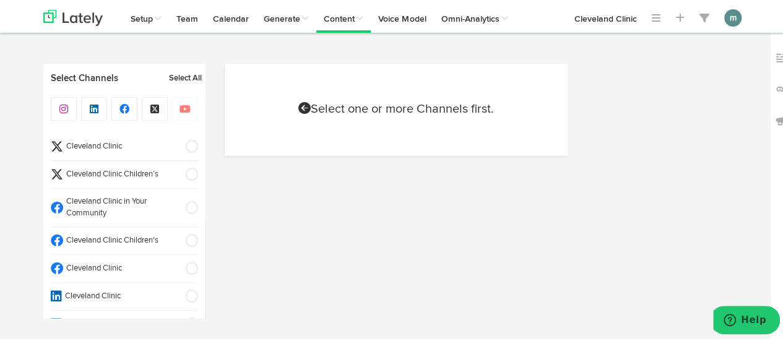
click at [131, 268] on span "Cleveland Clinic" at bounding box center [120, 267] width 115 height 12
select select "2"
select select "PM"
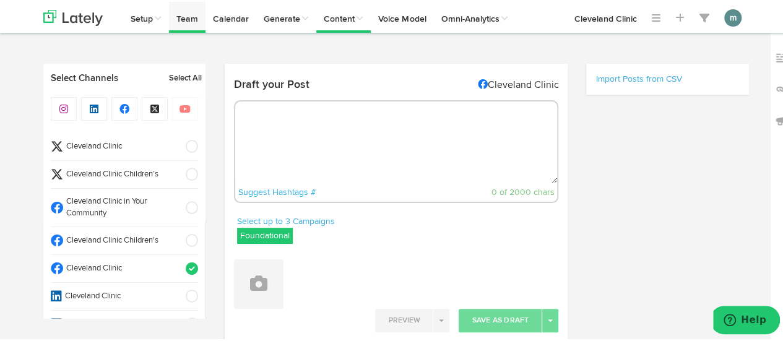
select select "11"
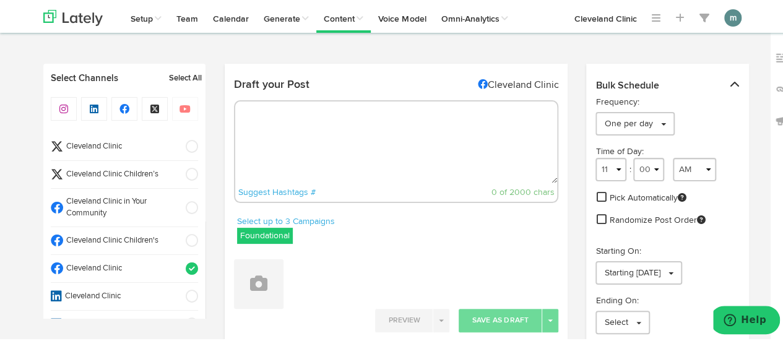
drag, startPoint x: 264, startPoint y: 131, endPoint x: 270, endPoint y: 125, distance: 8.3
click at [264, 131] on textarea at bounding box center [396, 141] width 323 height 82
paste textarea "Is this method of taking a smaller dose (or a microdose) really safe? Find out …"
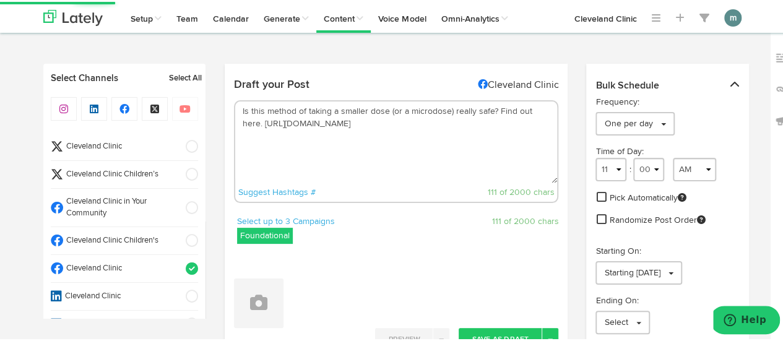
click at [494, 113] on textarea "Is this method of taking a smaller dose (or a microdose) really safe? Find out …" at bounding box center [396, 141] width 323 height 82
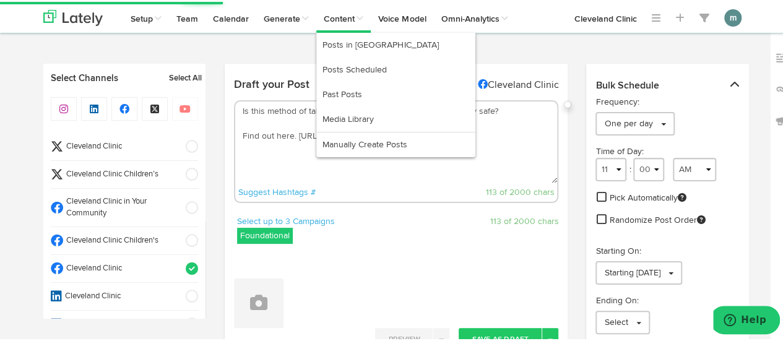
type textarea "Is this method of taking a smaller dose (or a microdose) really safe? Find out …"
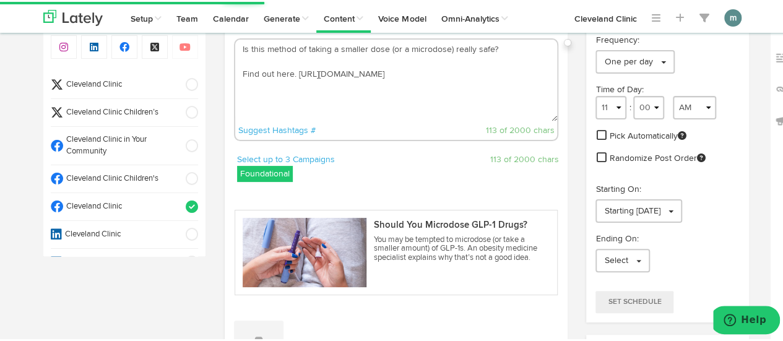
scroll to position [186, 0]
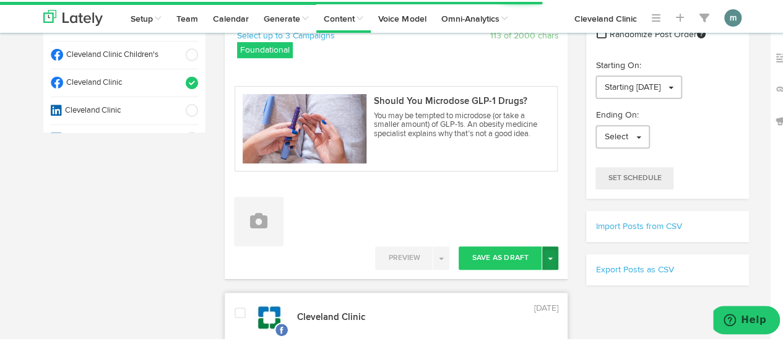
click at [548, 256] on span "button" at bounding box center [550, 257] width 5 height 2
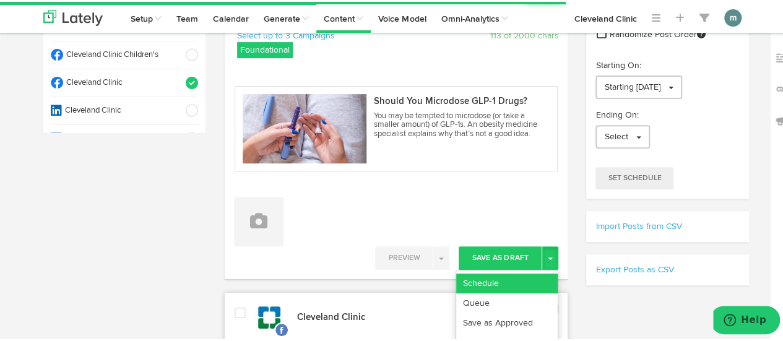
click at [521, 279] on link "Schedule" at bounding box center [507, 282] width 102 height 20
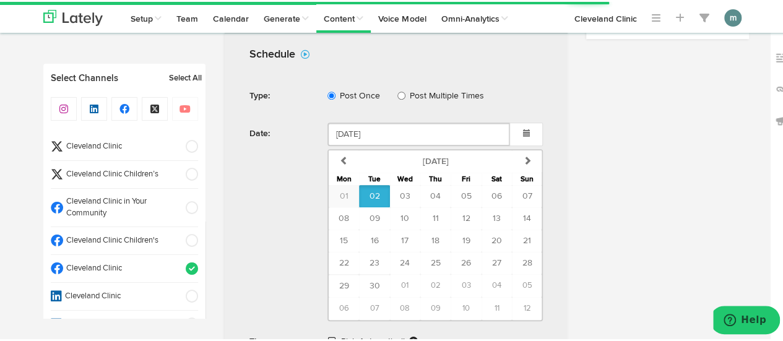
scroll to position [434, 0]
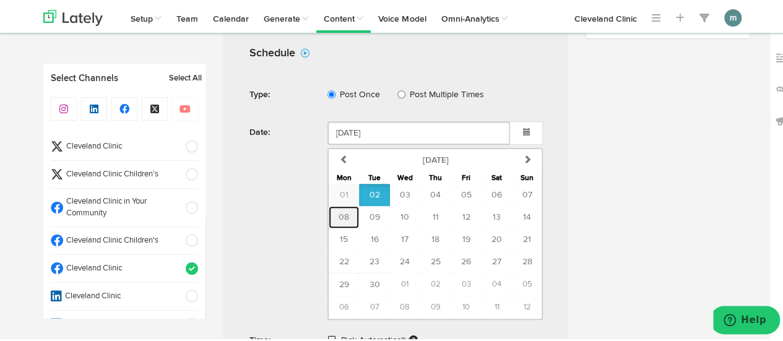
click at [343, 211] on span "08" at bounding box center [344, 215] width 11 height 9
type input "[DATE]"
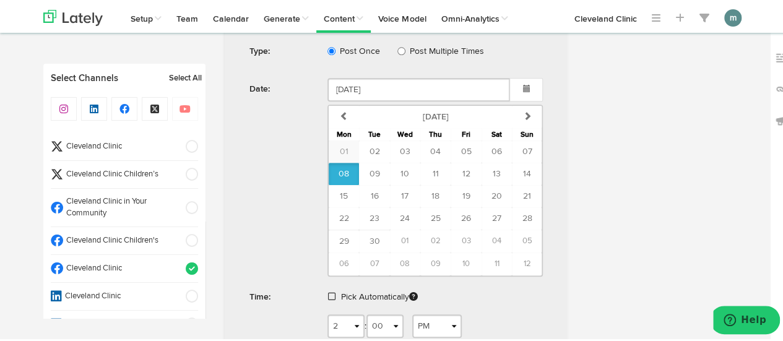
scroll to position [495, 0]
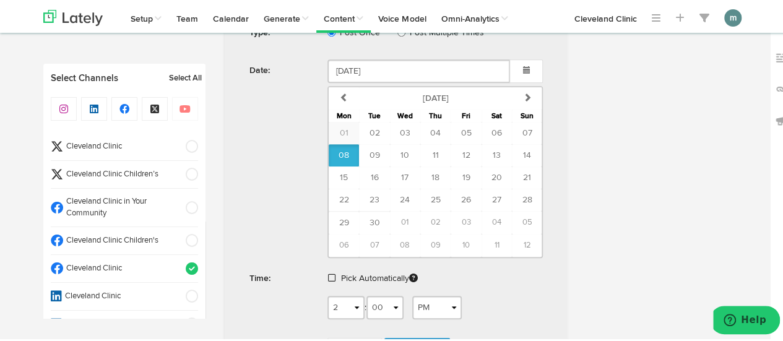
click at [328, 274] on span at bounding box center [331, 276] width 7 height 9
click at [404, 312] on span "Schedule" at bounding box center [418, 315] width 40 height 7
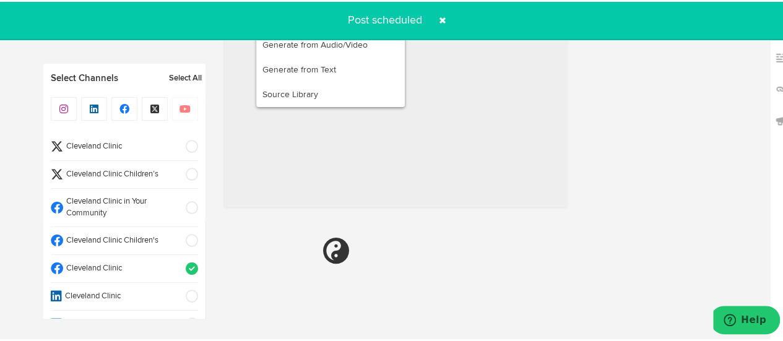
radio input "true"
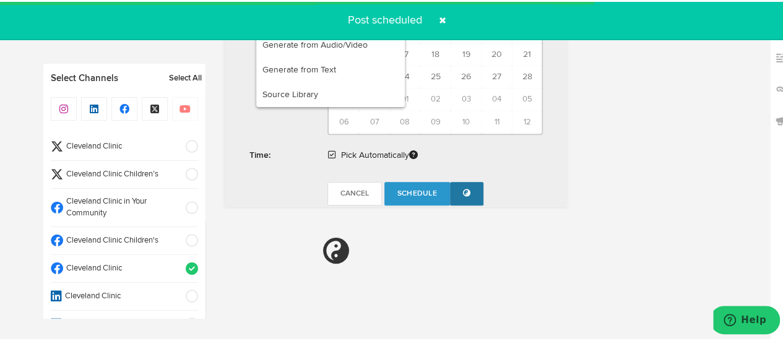
select select "11"
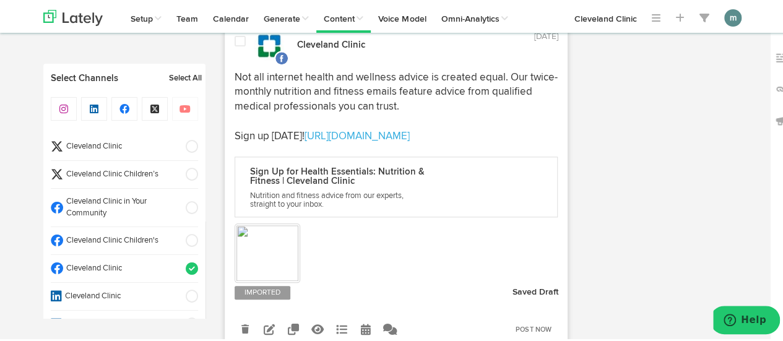
scroll to position [495, 0]
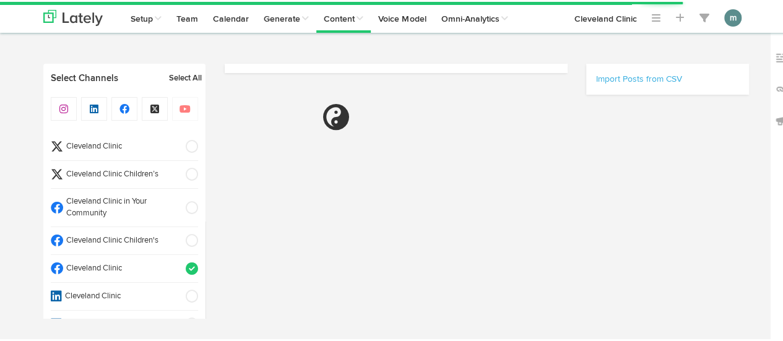
scroll to position [495, 0]
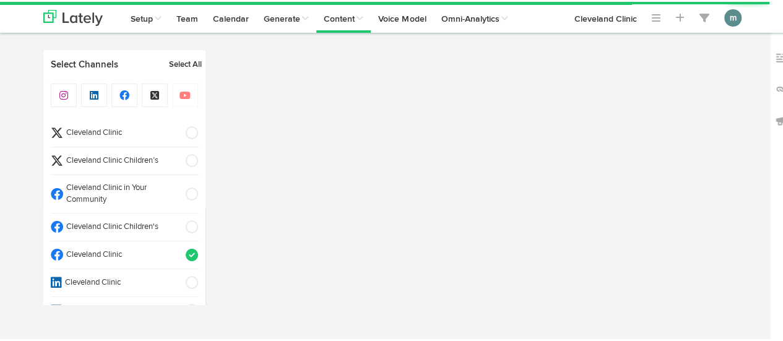
radio input "true"
select select "2"
select select "PM"
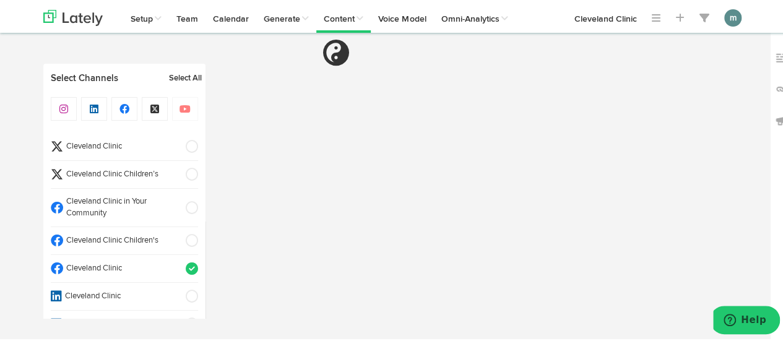
scroll to position [309, 0]
select select "11"
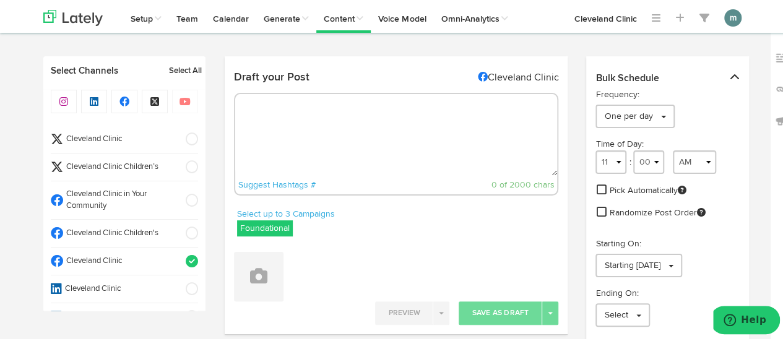
scroll to position [0, 0]
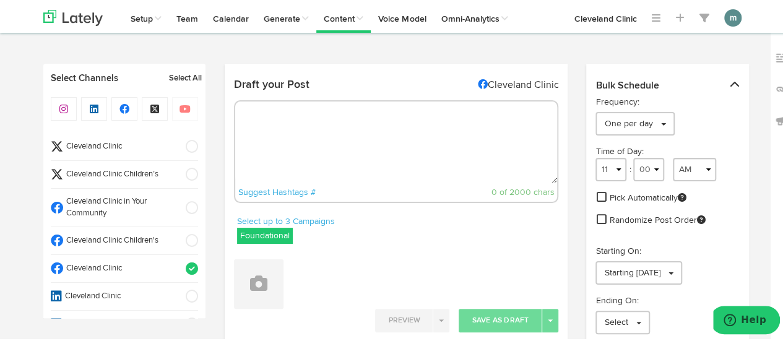
click at [352, 132] on textarea at bounding box center [396, 141] width 323 height 82
paste textarea "You know oregano as an herb commonly used in food. But while it can add a punch…"
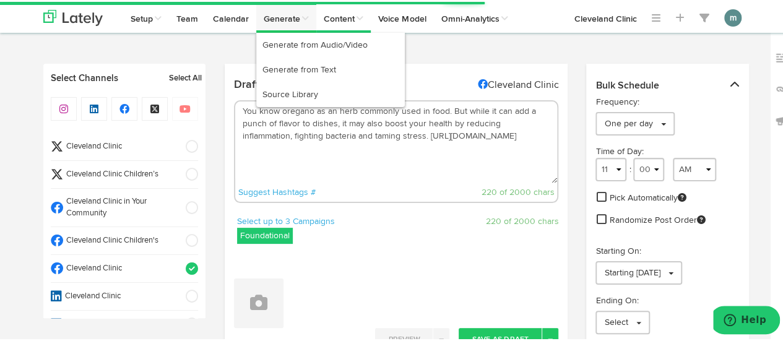
type textarea "You know oregano as an herb commonly used in food. But while it can add a punch…"
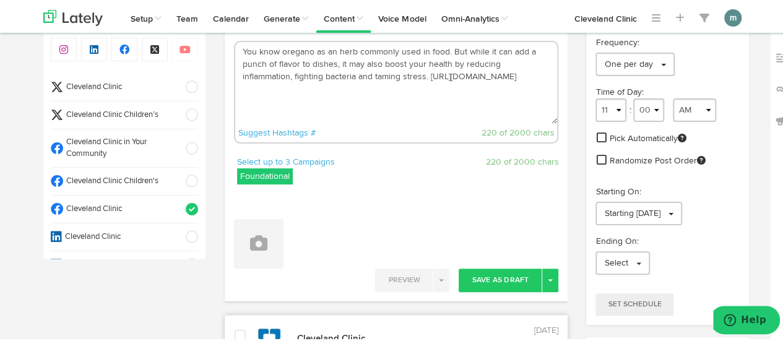
scroll to position [186, 0]
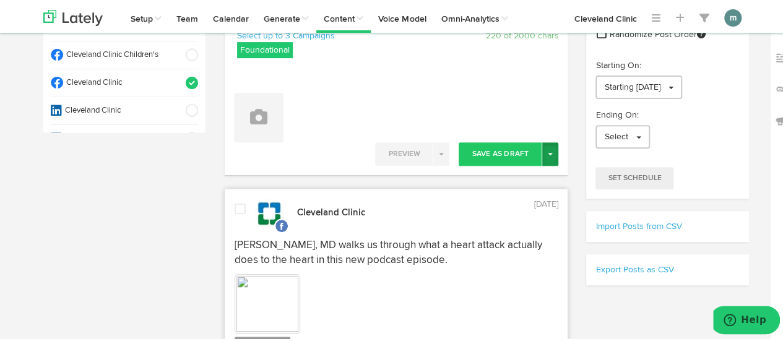
click at [548, 151] on span "button" at bounding box center [550, 152] width 5 height 2
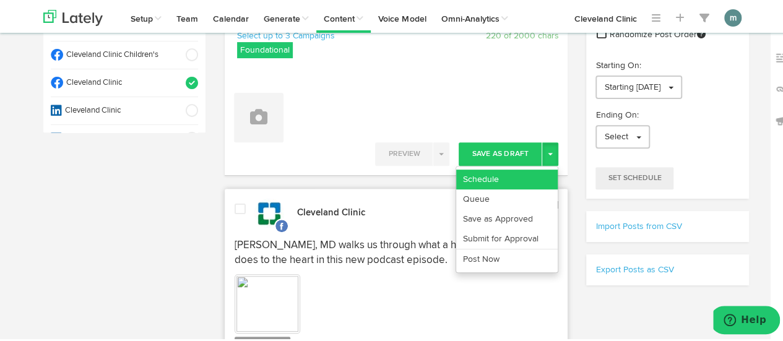
click at [536, 173] on link "Schedule" at bounding box center [507, 178] width 102 height 20
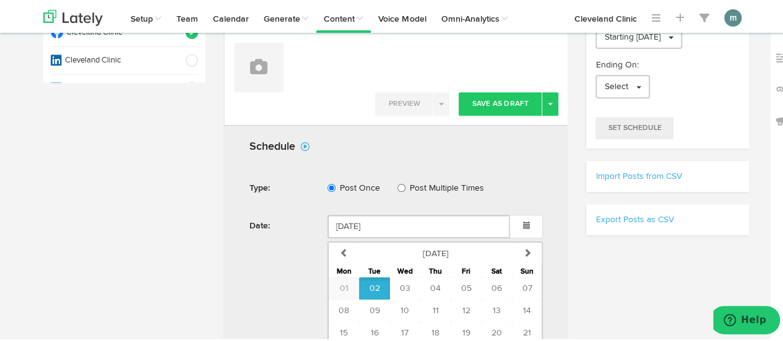
scroll to position [372, 0]
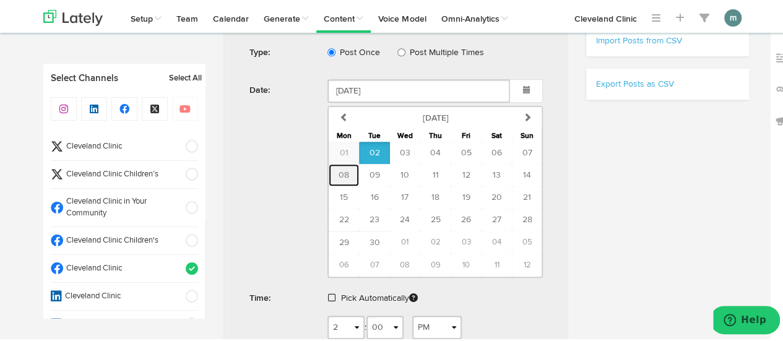
click at [342, 172] on span "08" at bounding box center [344, 173] width 11 height 9
type input "September 08 2025"
click at [328, 292] on span at bounding box center [331, 296] width 7 height 9
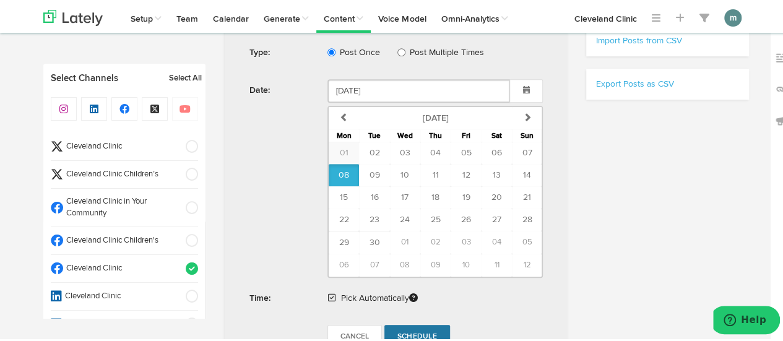
click at [411, 331] on span "Schedule" at bounding box center [418, 334] width 40 height 7
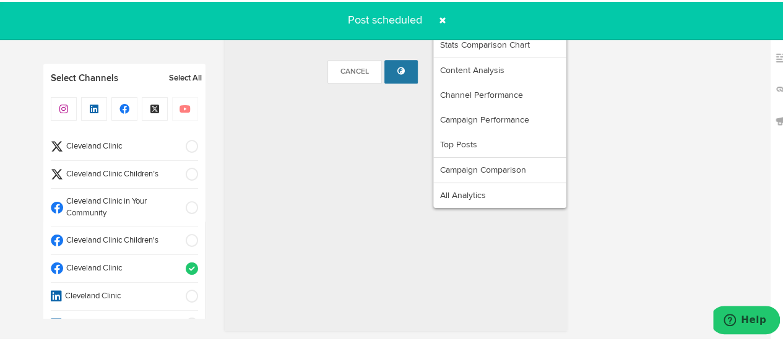
scroll to position [743, 0]
radio input "true"
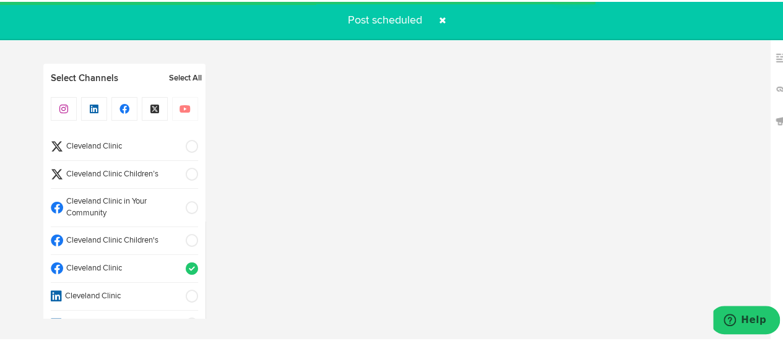
select select "11"
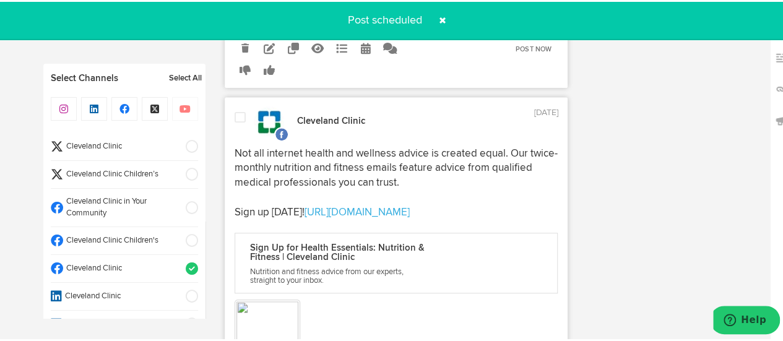
scroll to position [495, 0]
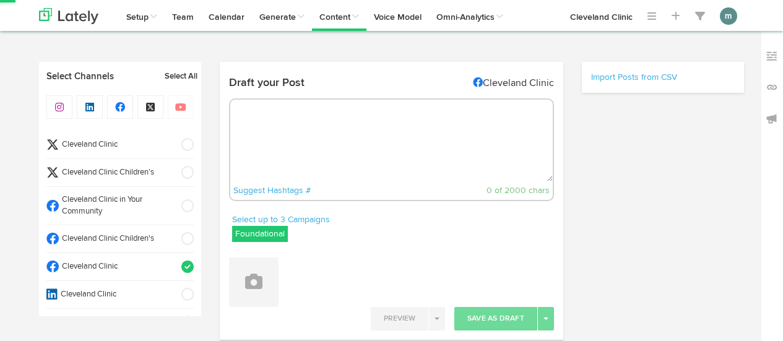
select select "2"
select select "02"
select select "PM"
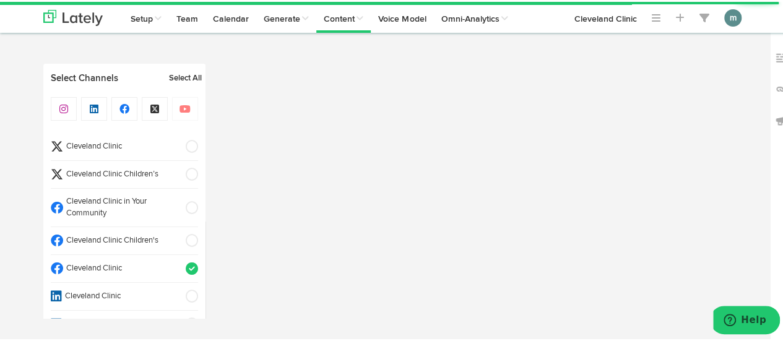
select select "11"
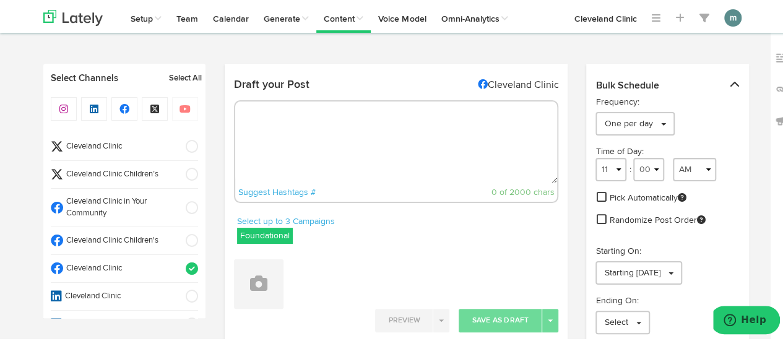
click at [380, 136] on textarea at bounding box center [396, 141] width 323 height 82
paste textarea "There’s no set timeline for when you’ll start seeing results. It’s an individua…"
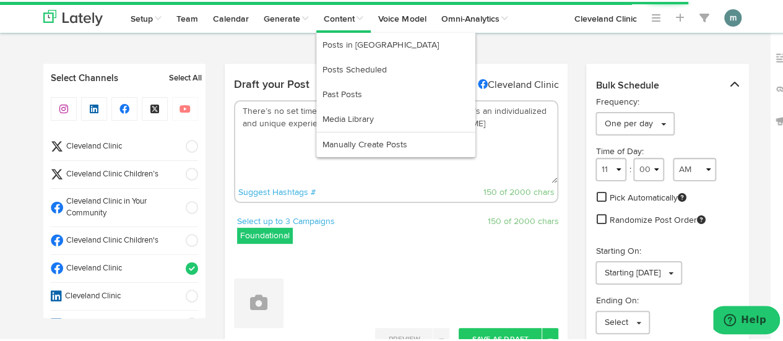
type textarea "There’s no set timeline for when you’ll start seeing results. It’s an individua…"
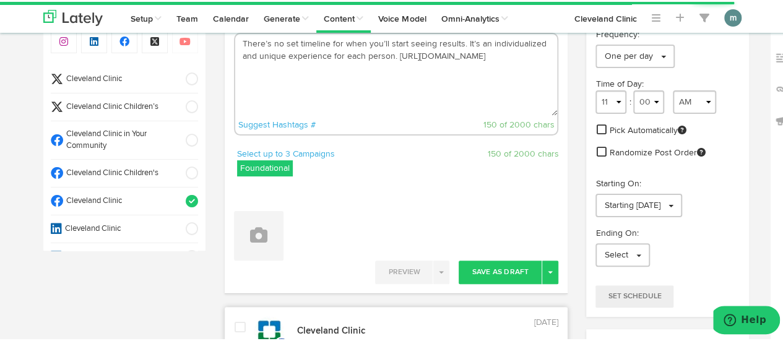
scroll to position [124, 0]
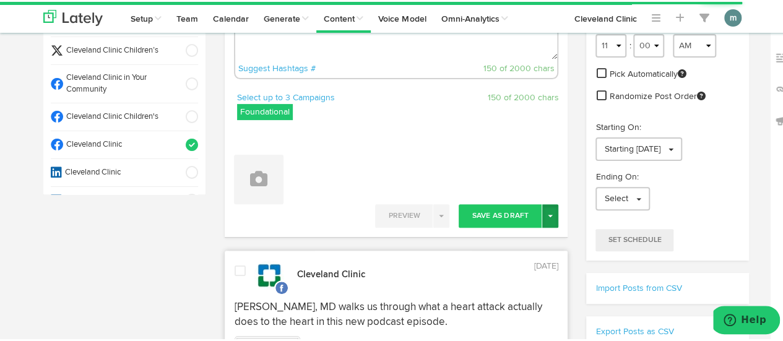
click at [549, 210] on button "Toggle Dropdown" at bounding box center [550, 215] width 16 height 24
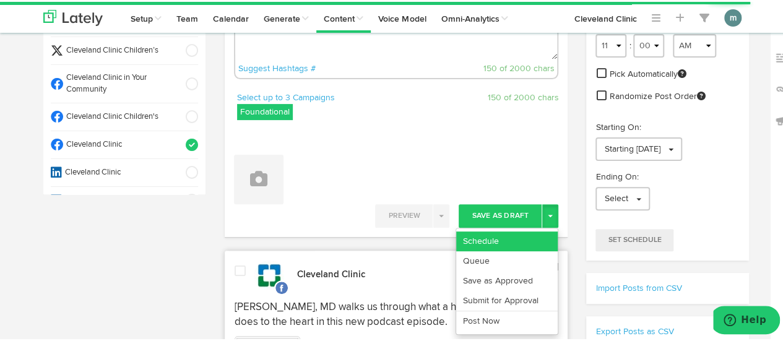
click at [525, 233] on link "Schedule" at bounding box center [507, 240] width 102 height 20
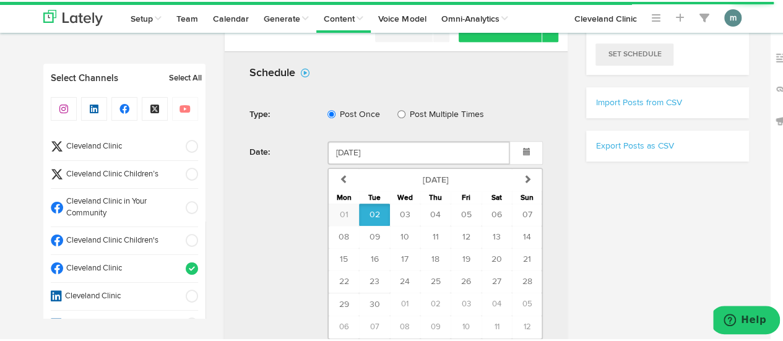
scroll to position [434, 0]
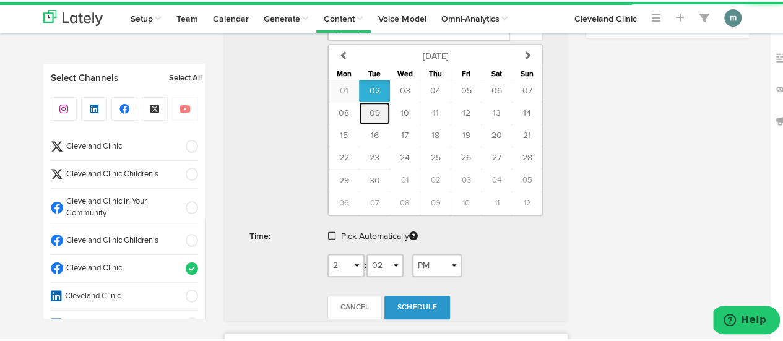
click at [372, 108] on span "09" at bounding box center [374, 111] width 11 height 9
type input "September 09 2025"
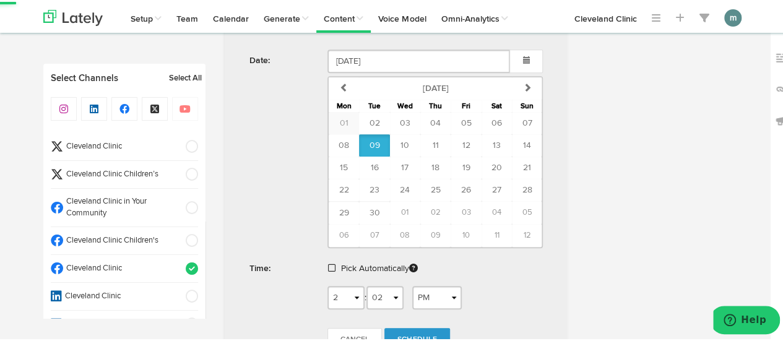
scroll to position [557, 0]
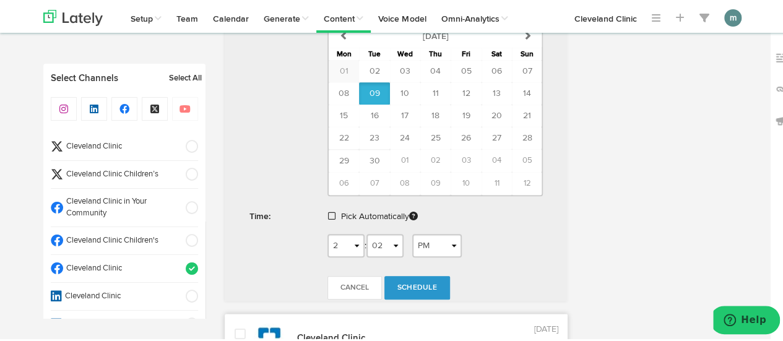
click at [328, 212] on span at bounding box center [331, 214] width 7 height 9
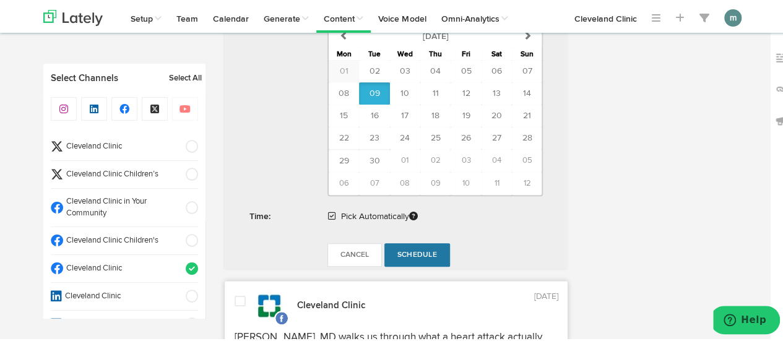
click at [412, 250] on span "Schedule" at bounding box center [418, 253] width 40 height 7
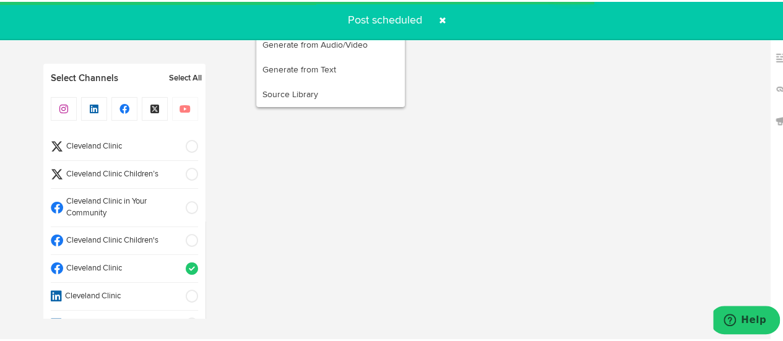
radio input "true"
select select "11"
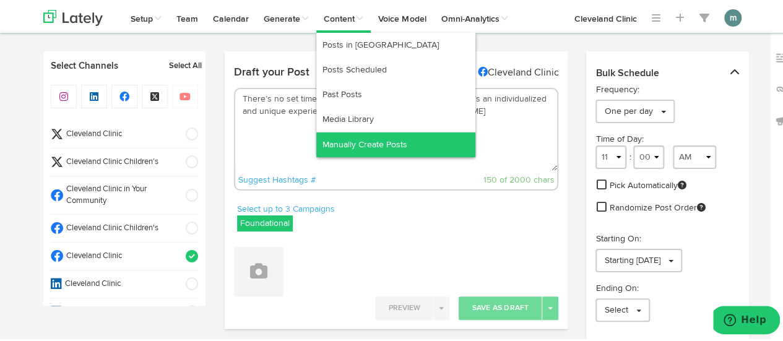
scroll to position [11, 0]
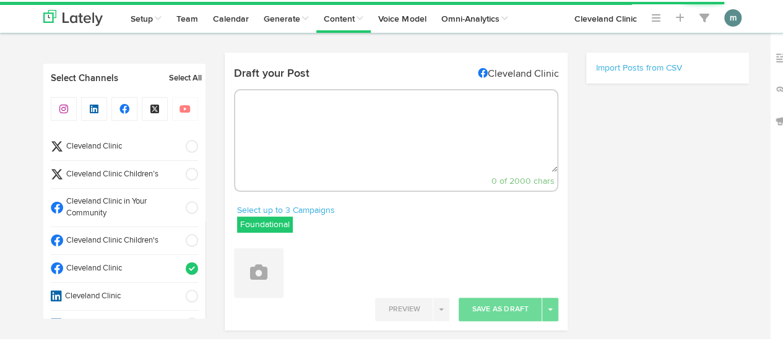
select select "2"
select select "02"
select select "PM"
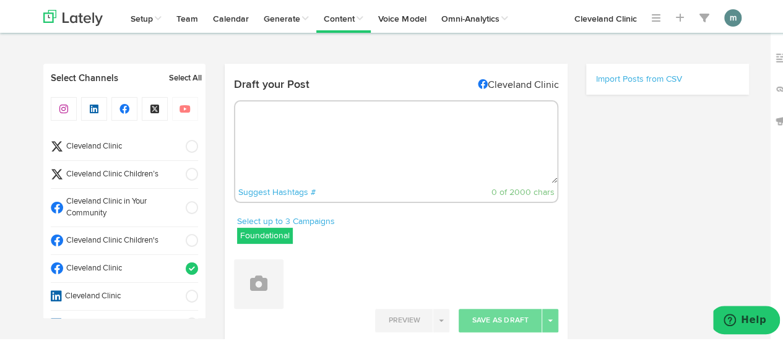
click at [331, 129] on textarea at bounding box center [396, 141] width 323 height 82
paste textarea "Using a sleep tracker may help you figure out just how much sleep you’re gettin…"
type textarea "Using a sleep tracker may help you figure out just how much sleep you’re gettin…"
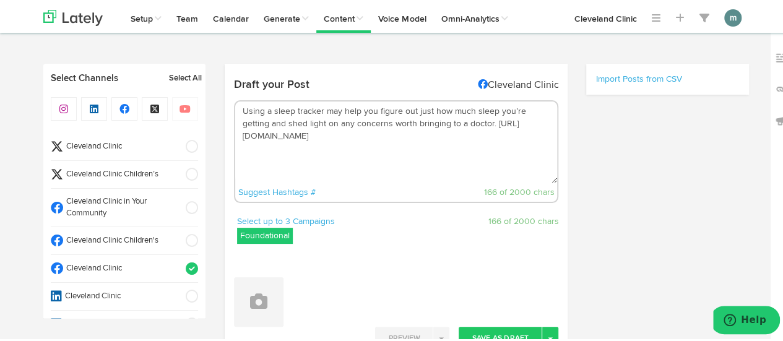
select select "11"
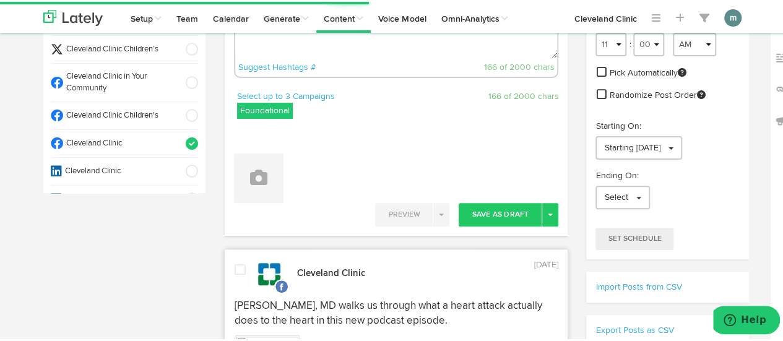
scroll to position [124, 0]
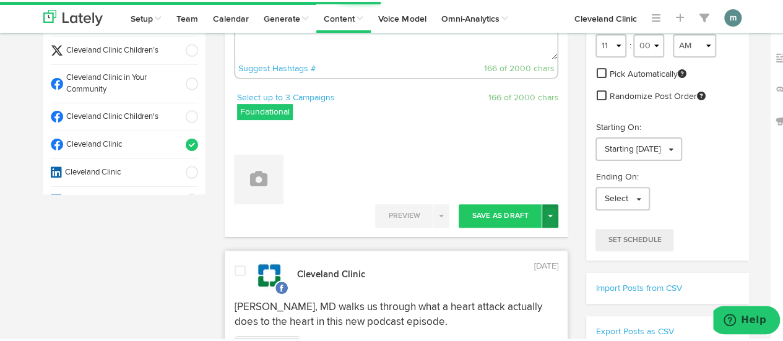
type textarea "Using a sleep tracker may help you figure out just how much sleep you’re gettin…"
click at [548, 214] on span "button" at bounding box center [550, 214] width 5 height 2
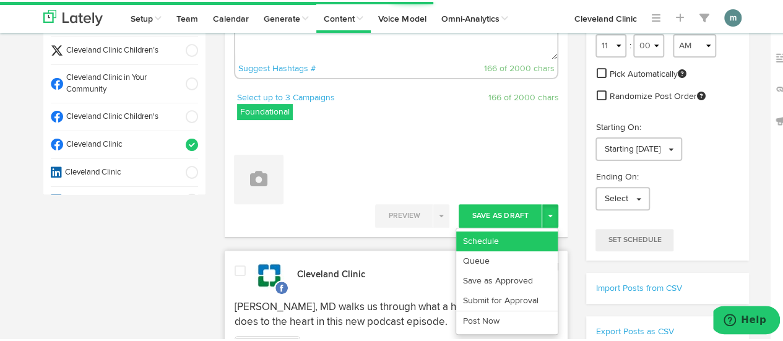
click at [513, 235] on link "Schedule" at bounding box center [507, 240] width 102 height 20
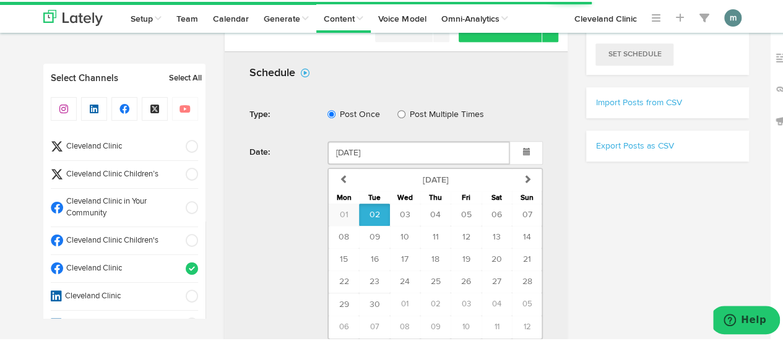
scroll to position [372, 0]
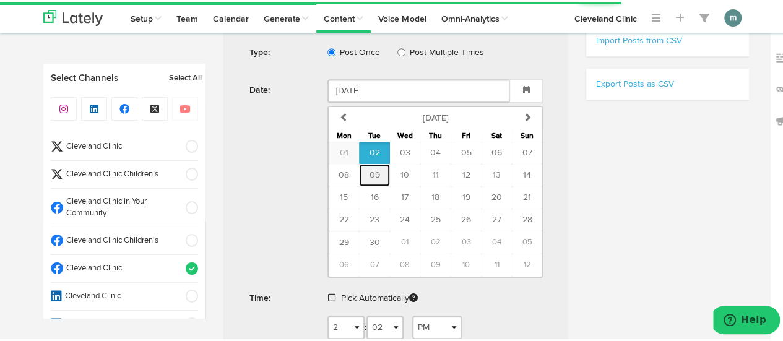
click at [369, 171] on span "09" at bounding box center [374, 173] width 11 height 9
type input "September 09 2025"
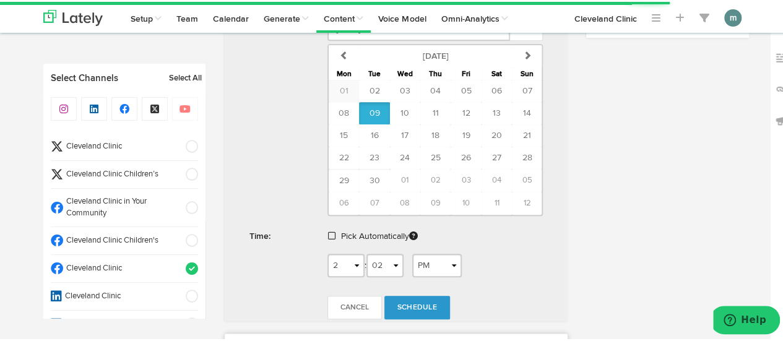
click at [328, 232] on span at bounding box center [331, 234] width 7 height 9
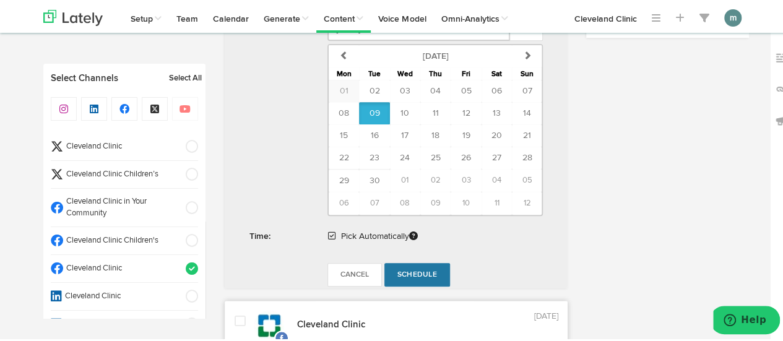
click at [431, 268] on link "Schedule" at bounding box center [418, 273] width 66 height 24
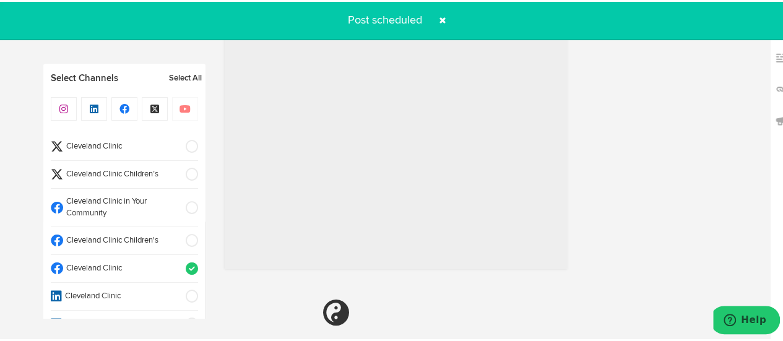
radio input "true"
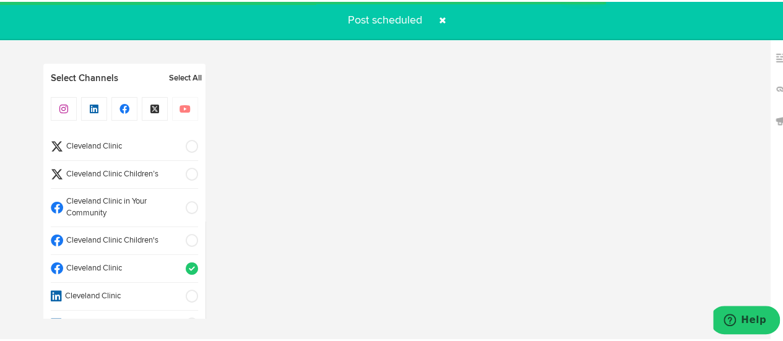
select select "11"
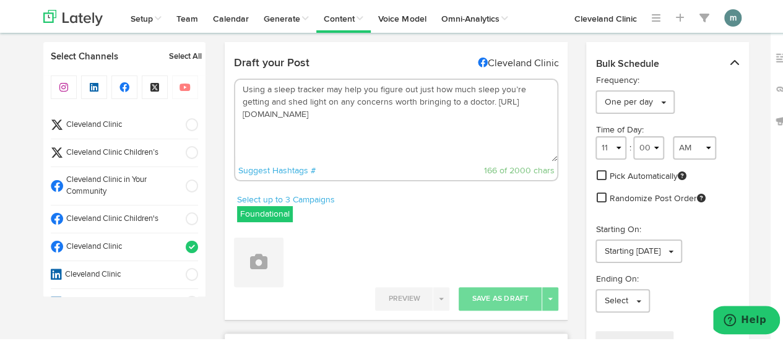
scroll to position [0, 0]
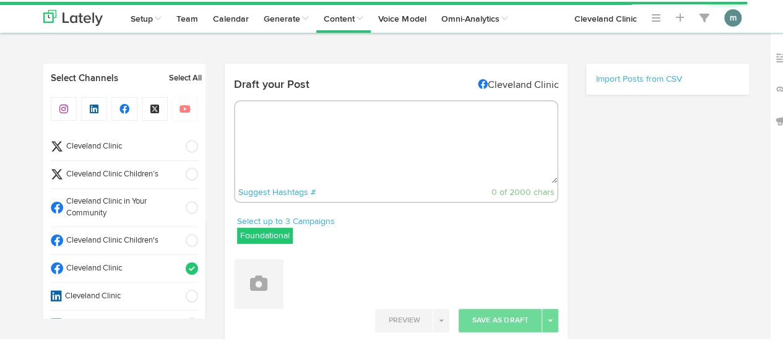
select select "2"
select select "03"
select select "PM"
click at [344, 141] on textarea at bounding box center [396, 141] width 323 height 82
paste textarea "[MEDICAL_DATA]) happens when there’s a disruption to the normal amount of bacte…"
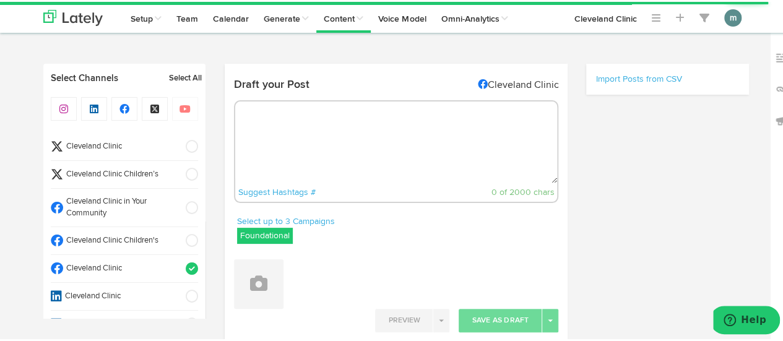
type textarea "Small intestinal bacterial overgrowth (SIBO) happens when there’s a disruption …"
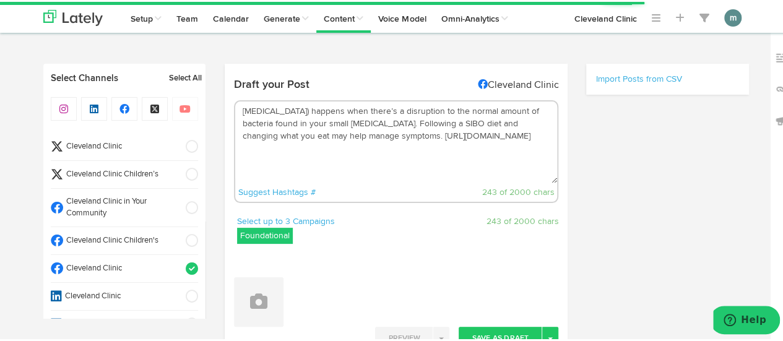
select select "11"
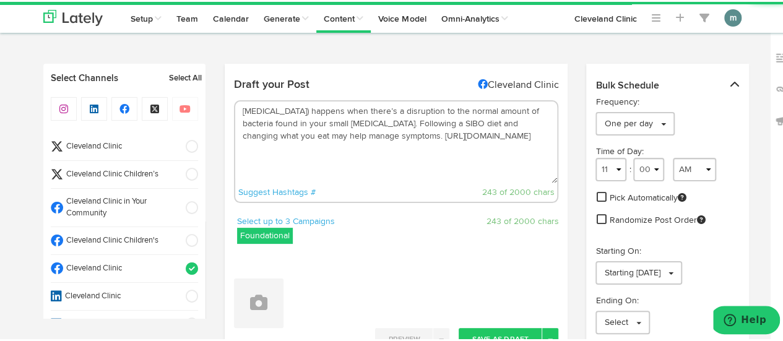
click at [465, 123] on textarea "Small intestinal bacterial overgrowth (SIBO) happens when there’s a disruption …" at bounding box center [396, 141] width 323 height 82
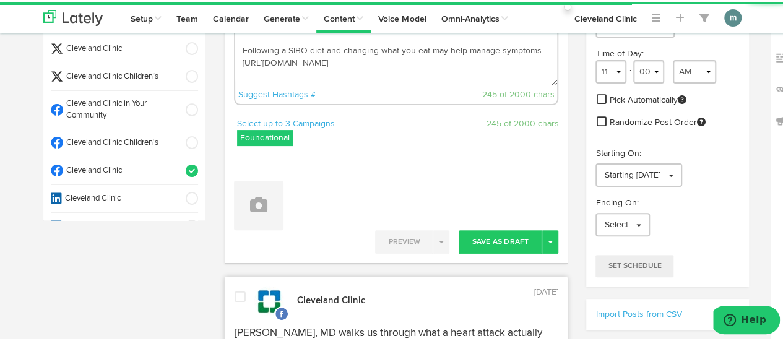
scroll to position [124, 0]
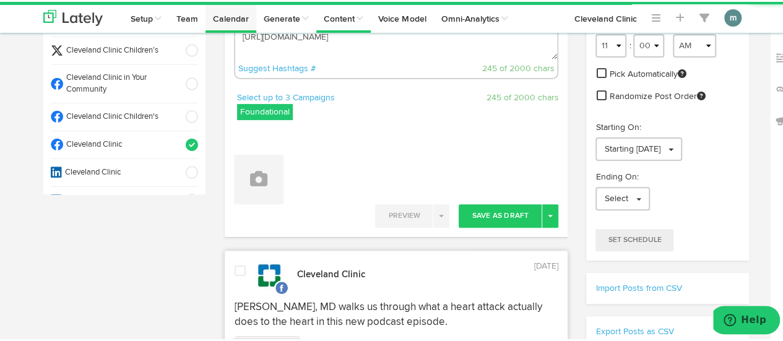
type textarea "Small intestinal bacterial overgrowth (SIBO) happens when there’s a disruption …"
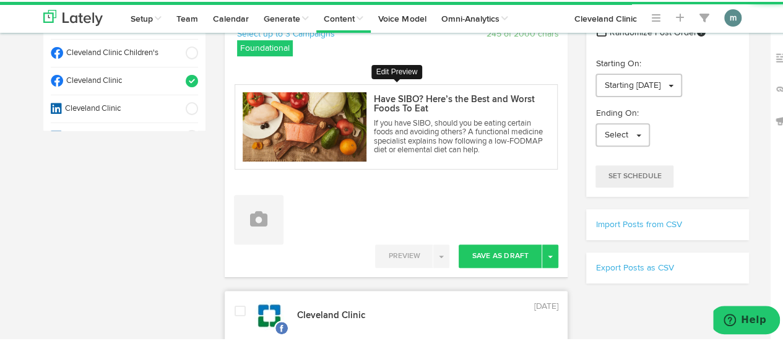
scroll to position [248, 0]
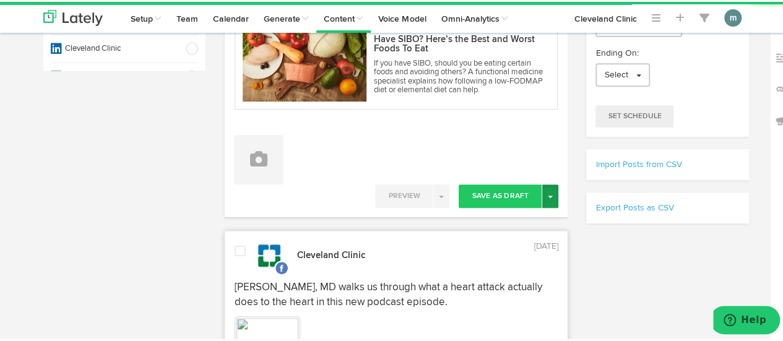
click at [548, 194] on span "button" at bounding box center [550, 195] width 5 height 2
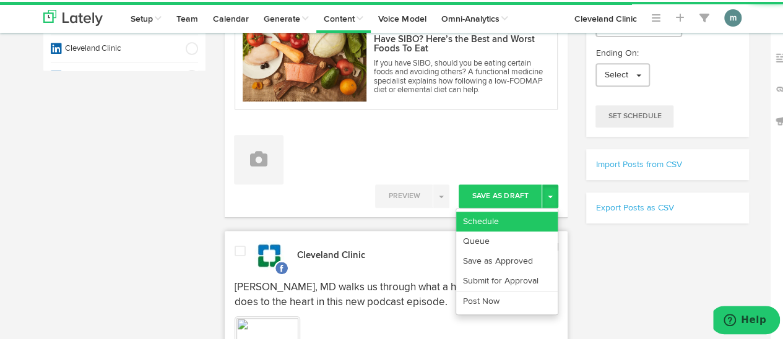
click at [529, 214] on link "Schedule" at bounding box center [507, 220] width 102 height 20
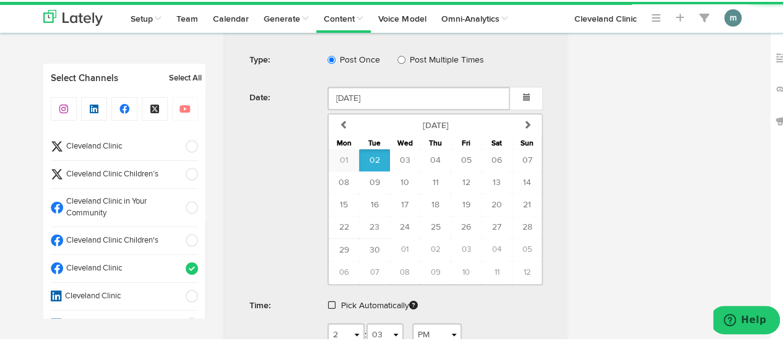
scroll to position [495, 0]
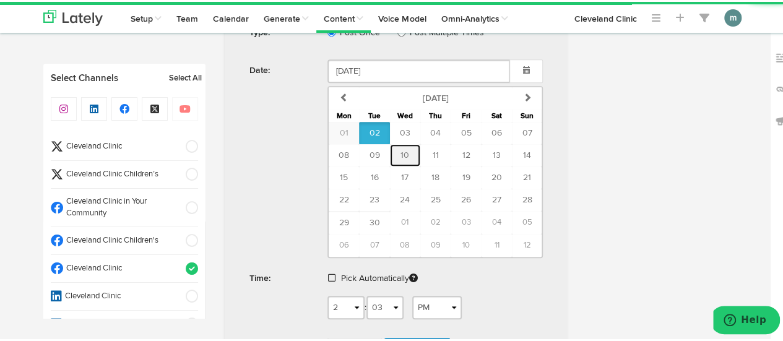
click at [402, 149] on span "10" at bounding box center [405, 153] width 9 height 9
type input "[DATE]"
click at [328, 272] on span at bounding box center [331, 276] width 7 height 9
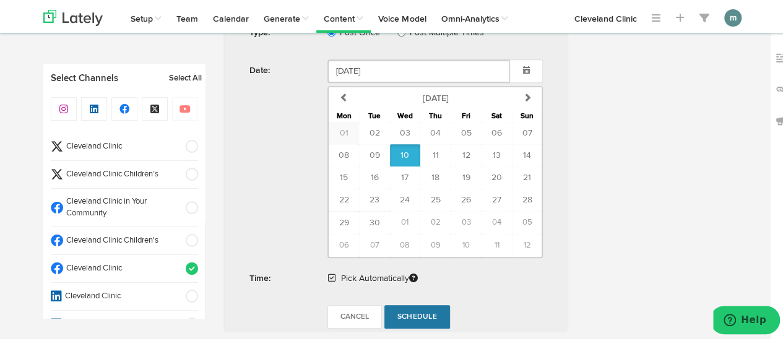
click at [413, 312] on span "Schedule" at bounding box center [418, 315] width 40 height 7
radio input "false"
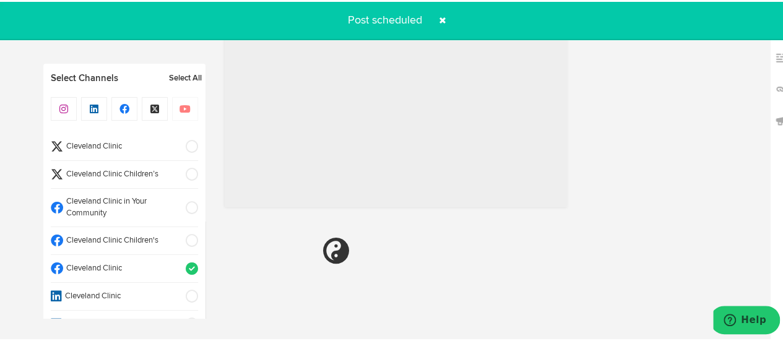
select select "11"
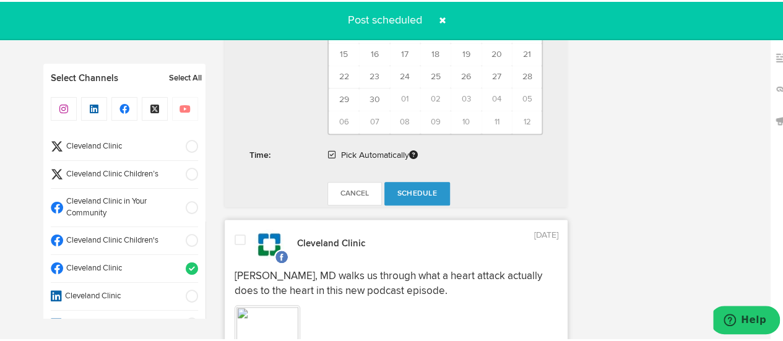
radio input "true"
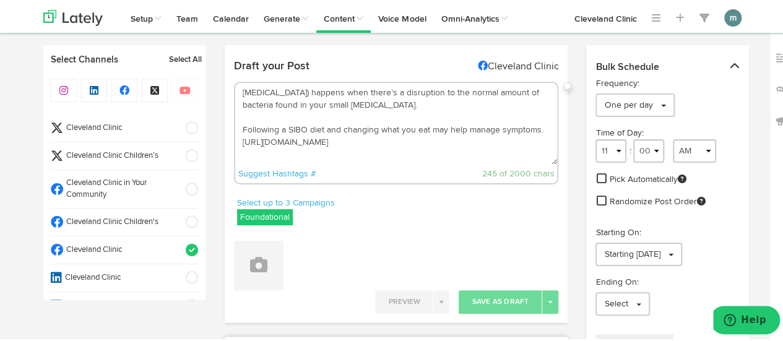
scroll to position [0, 0]
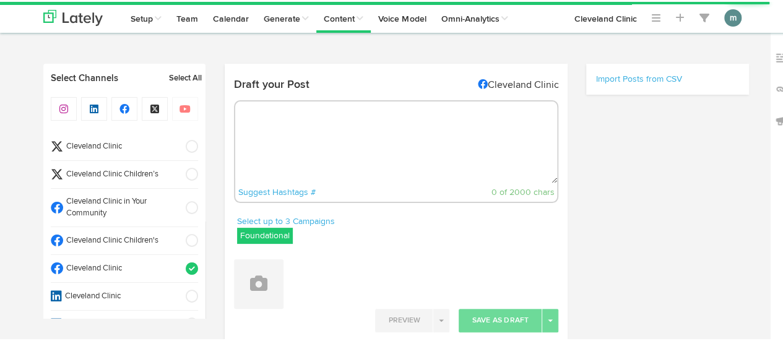
radio input "true"
select select "2"
select select "04"
select select "PM"
click at [312, 145] on textarea at bounding box center [396, 141] width 323 height 82
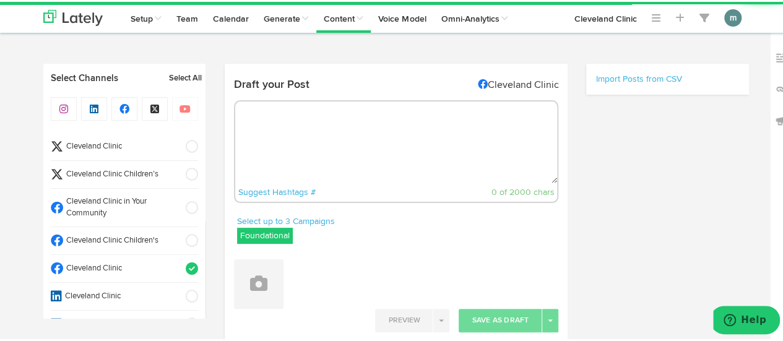
select select "11"
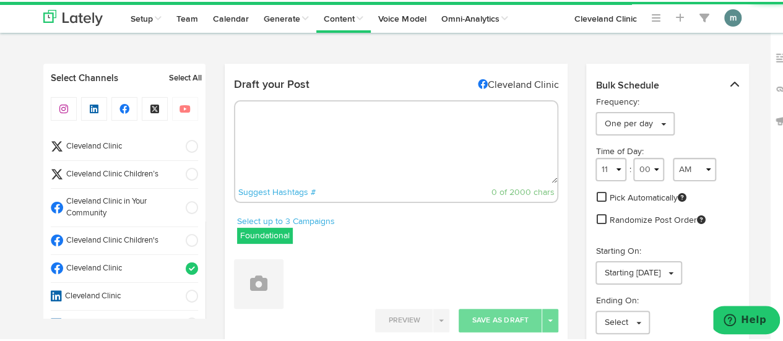
paste textarea "If you’ve never had braces as a child to correct crooked teeth or other dental …"
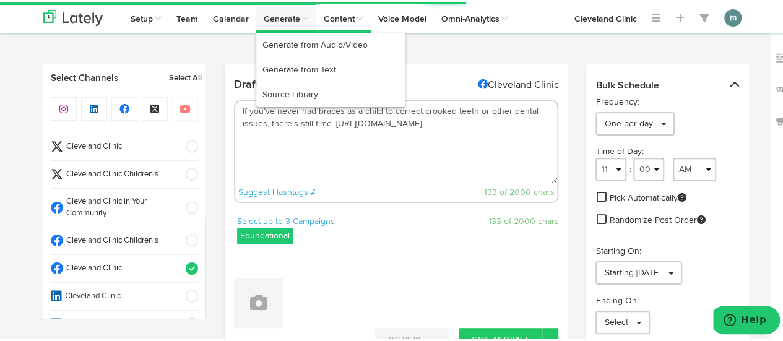
type textarea "If you’ve never had braces as a child to correct crooked teeth or other dental …"
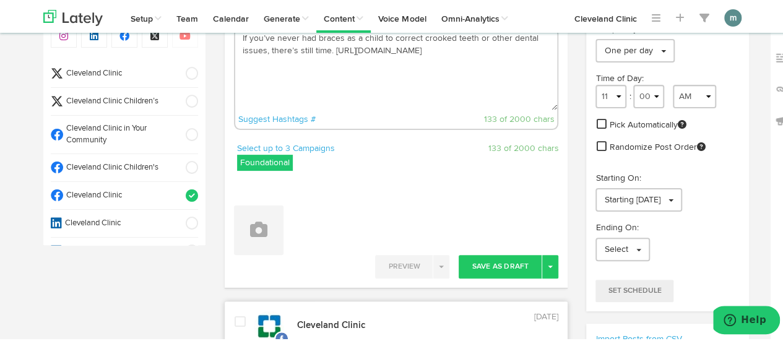
scroll to position [124, 0]
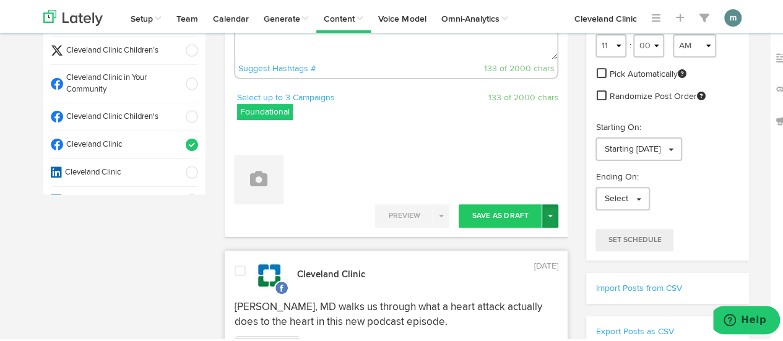
click at [548, 213] on span "button" at bounding box center [550, 214] width 5 height 2
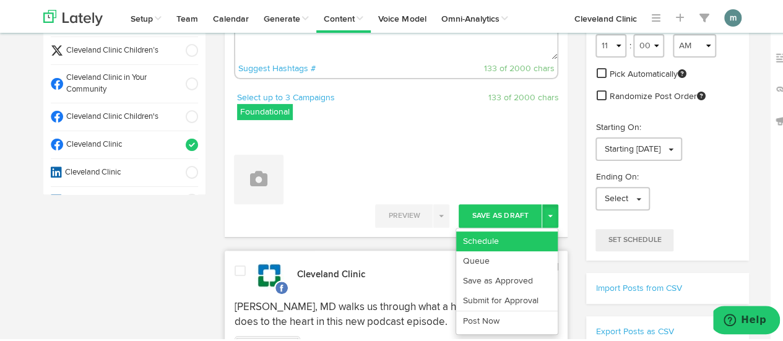
click at [528, 235] on link "Schedule" at bounding box center [507, 240] width 102 height 20
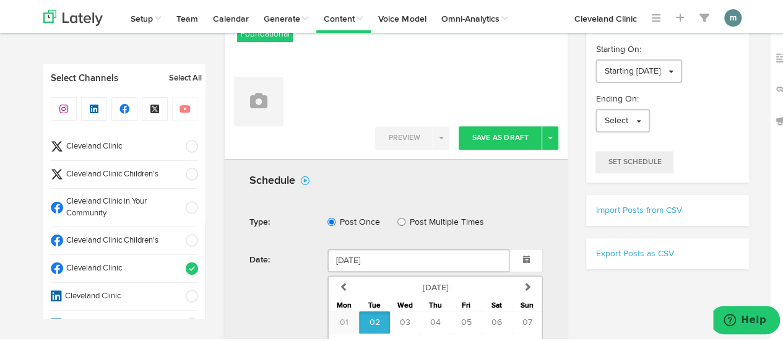
scroll to position [310, 0]
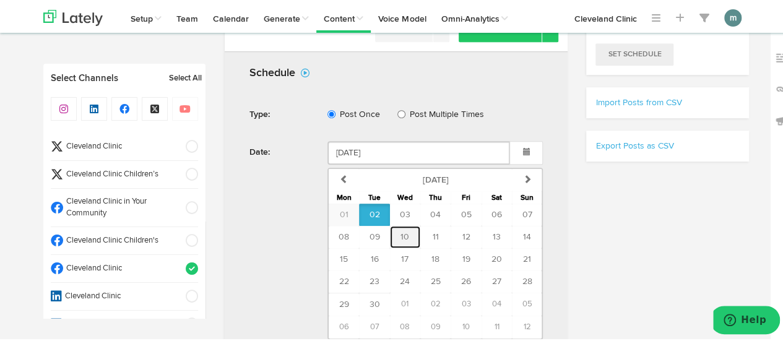
click at [405, 230] on button "10" at bounding box center [405, 235] width 30 height 22
type input "[DATE]"
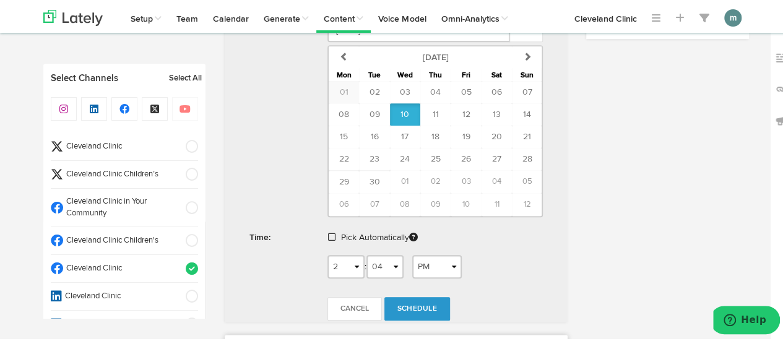
scroll to position [434, 0]
click at [329, 231] on span at bounding box center [331, 234] width 7 height 9
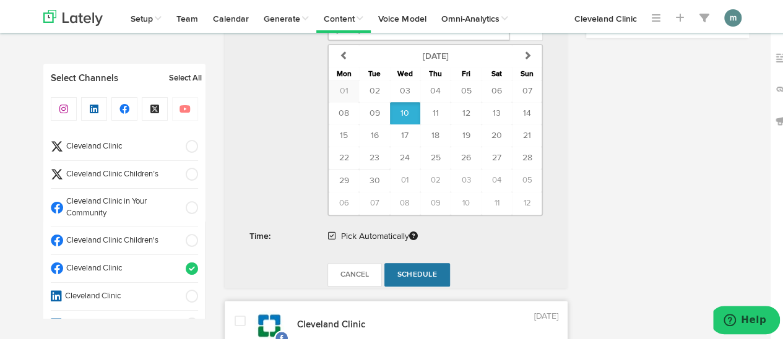
click at [425, 269] on span "Schedule" at bounding box center [418, 272] width 40 height 7
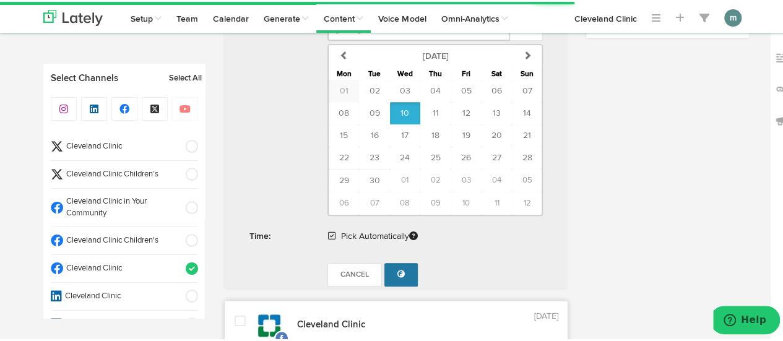
radio input "true"
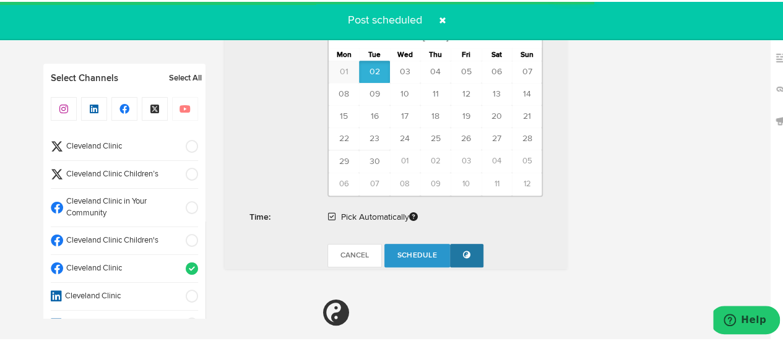
scroll to position [743, 0]
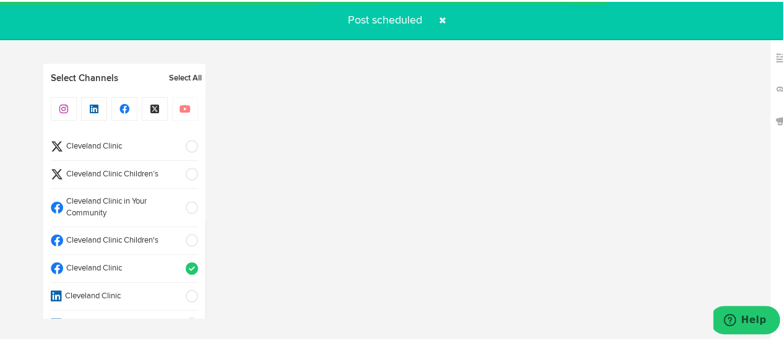
select select "11"
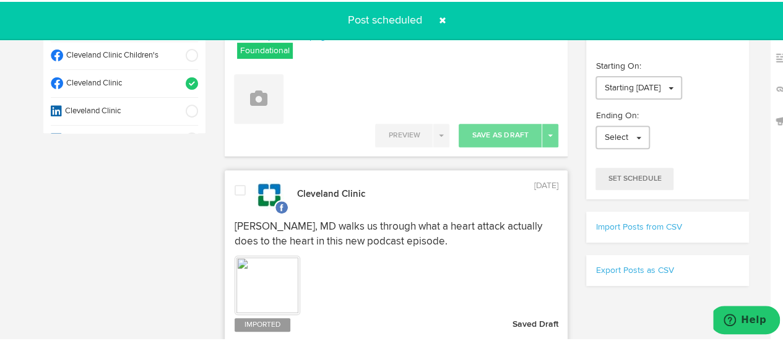
scroll to position [0, 0]
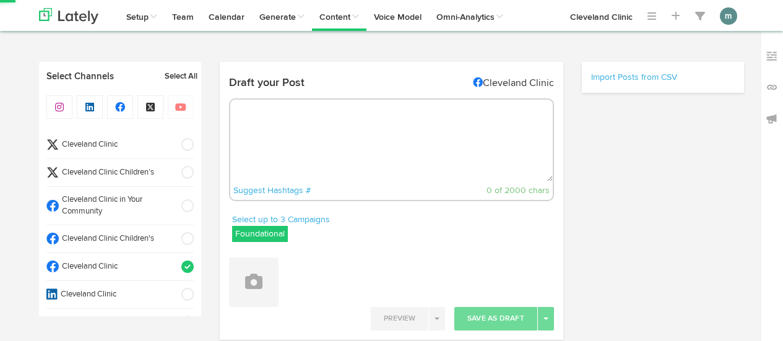
select select "2"
select select "05"
select select "PM"
radio input "true"
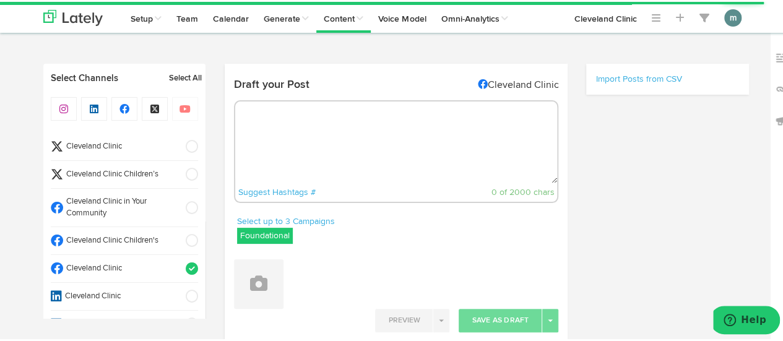
click at [266, 129] on textarea at bounding box center [396, 141] width 323 height 82
paste textarea "CAH can cause [MEDICAL_DATA] for some people, but that doesn’t mean that you ca…"
type textarea "CAH can cause [MEDICAL_DATA] for some people, but that doesn’t mean that you ca…"
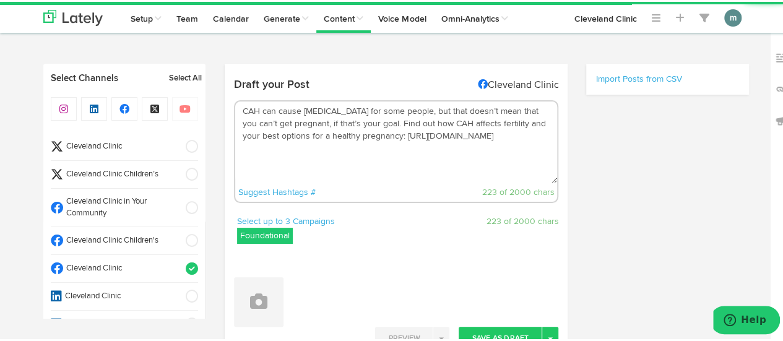
drag, startPoint x: 360, startPoint y: 123, endPoint x: 370, endPoint y: 136, distance: 16.3
click at [360, 122] on textarea "CAH can cause [MEDICAL_DATA] for some people, but that doesn’t mean that you ca…" at bounding box center [396, 141] width 323 height 82
select select "11"
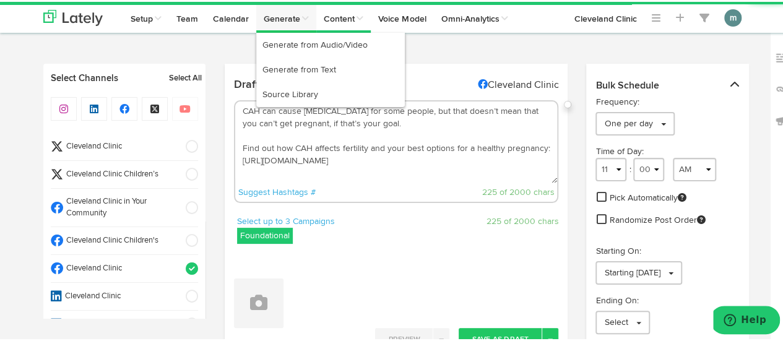
type textarea "CAH can cause [MEDICAL_DATA] for some people, but that doesn’t mean that you ca…"
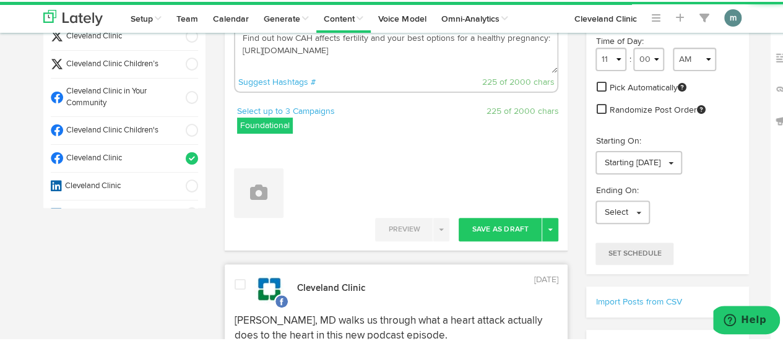
scroll to position [124, 0]
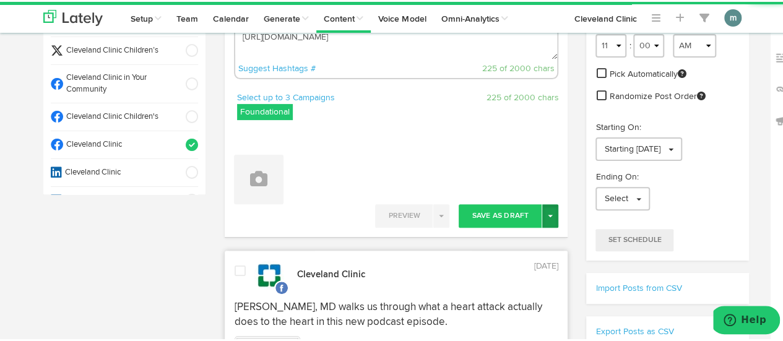
click at [548, 215] on span "button" at bounding box center [550, 214] width 5 height 2
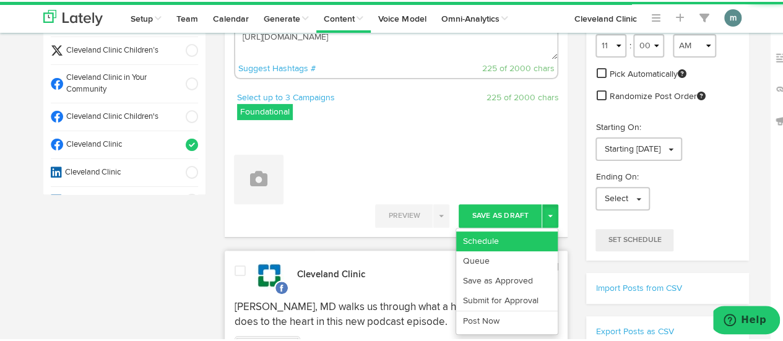
click at [530, 242] on link "Schedule" at bounding box center [507, 240] width 102 height 20
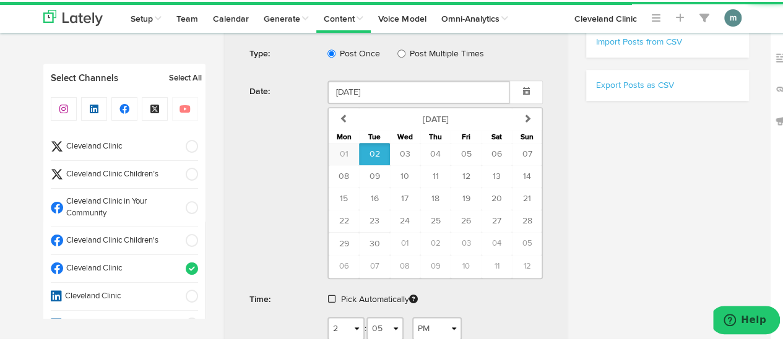
scroll to position [372, 0]
click at [402, 176] on span "10" at bounding box center [405, 173] width 9 height 9
type input "[DATE]"
click at [328, 295] on span at bounding box center [331, 296] width 7 height 9
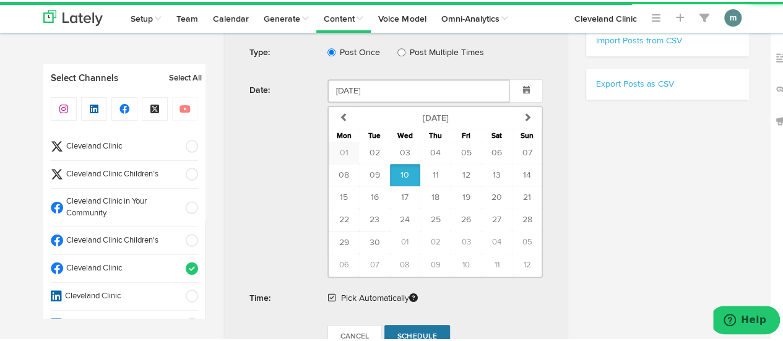
click at [400, 331] on span "Schedule" at bounding box center [418, 334] width 40 height 7
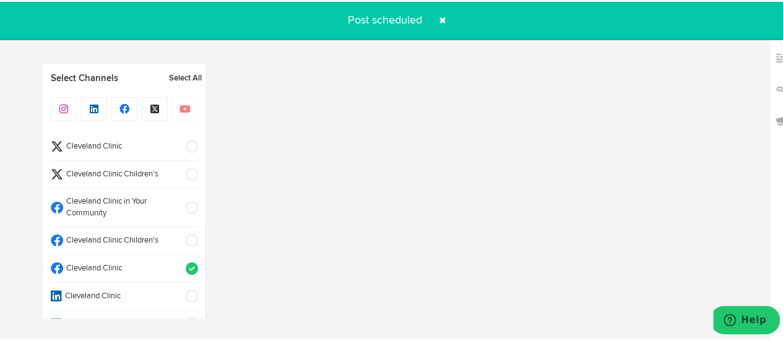
radio input "true"
select select "11"
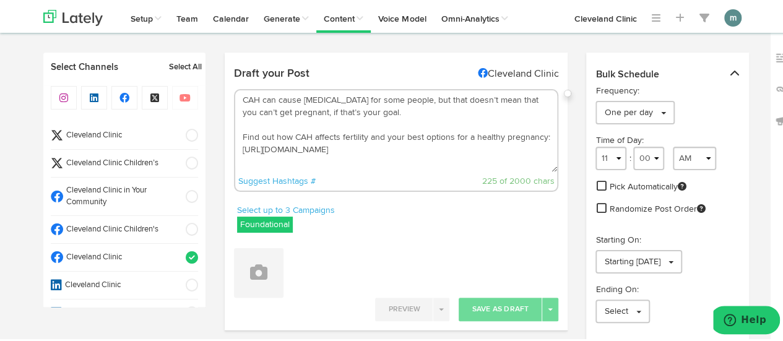
scroll to position [0, 0]
